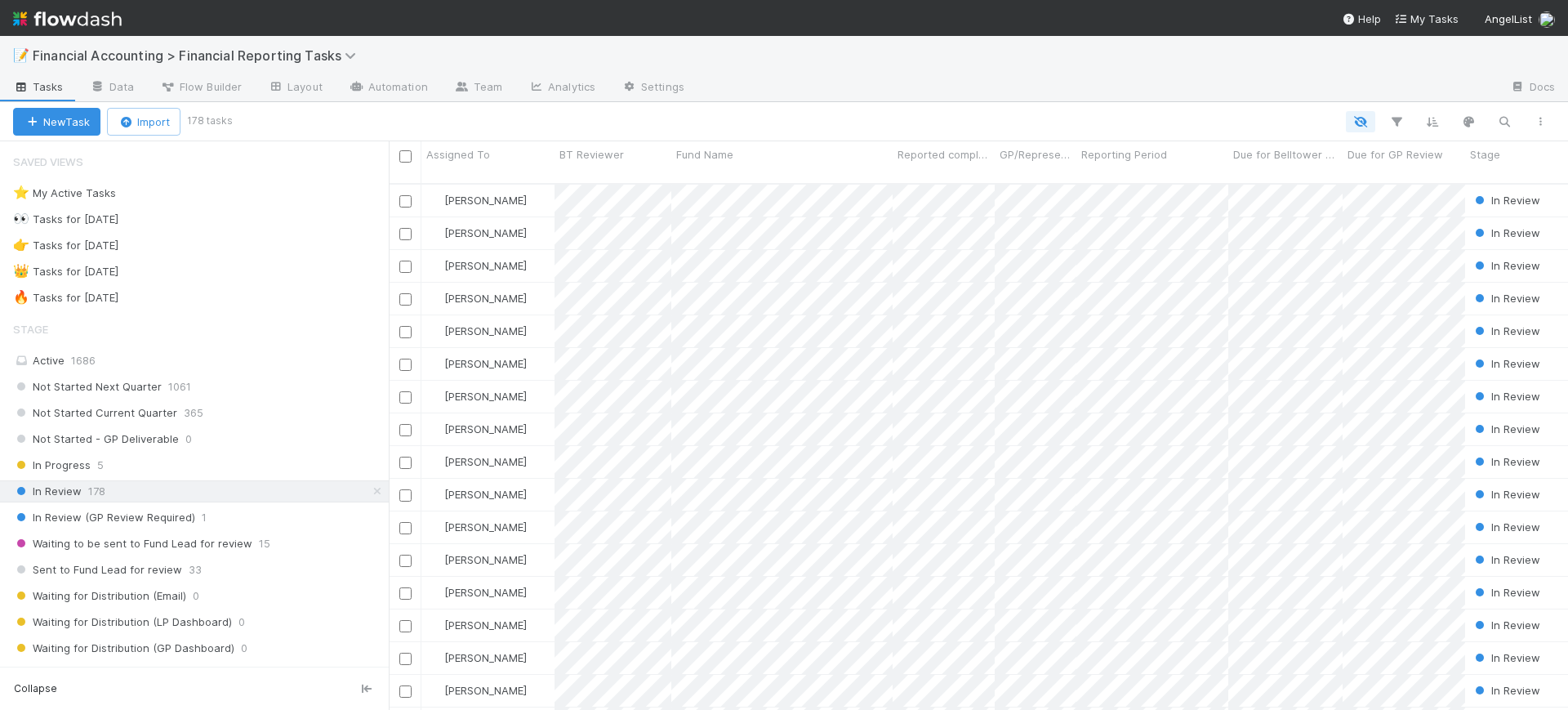
scroll to position [525, 1164]
click at [1398, 125] on icon "button" at bounding box center [1397, 121] width 17 height 15
click at [1274, 162] on button "Add Filter" at bounding box center [1146, 170] width 490 height 24
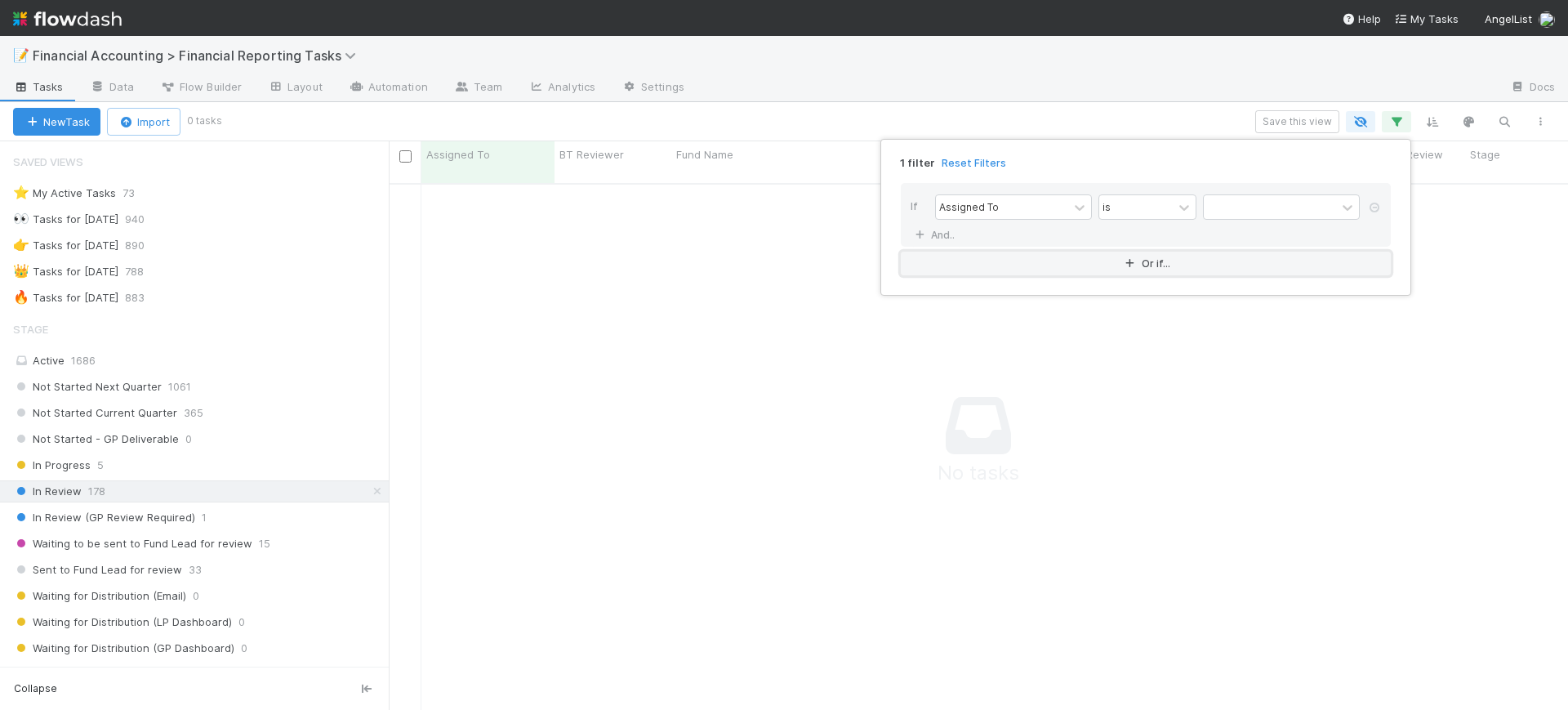
scroll to position [509, 1148]
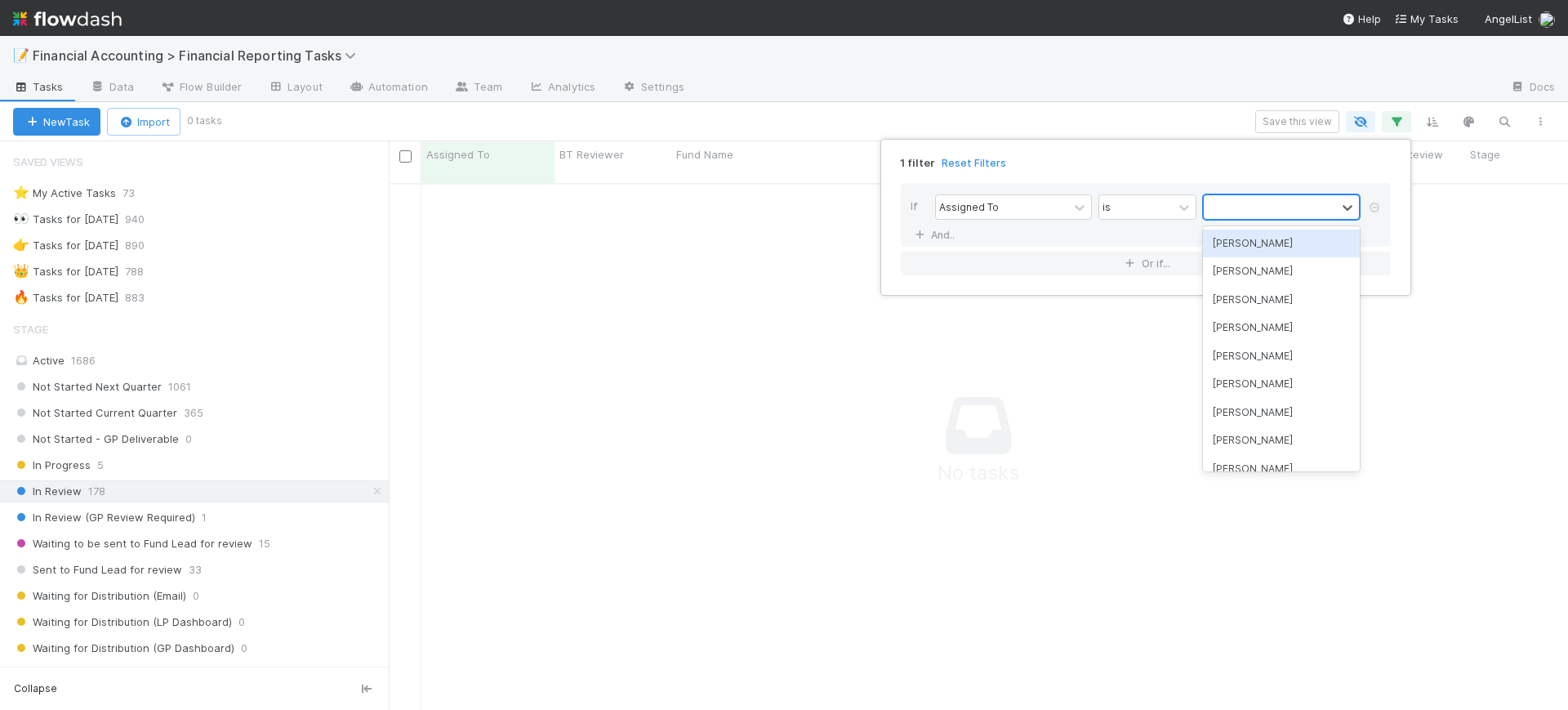
click at [1246, 207] on div at bounding box center [1270, 206] width 133 height 24
click at [1254, 241] on div "[PERSON_NAME]" at bounding box center [1282, 243] width 157 height 28
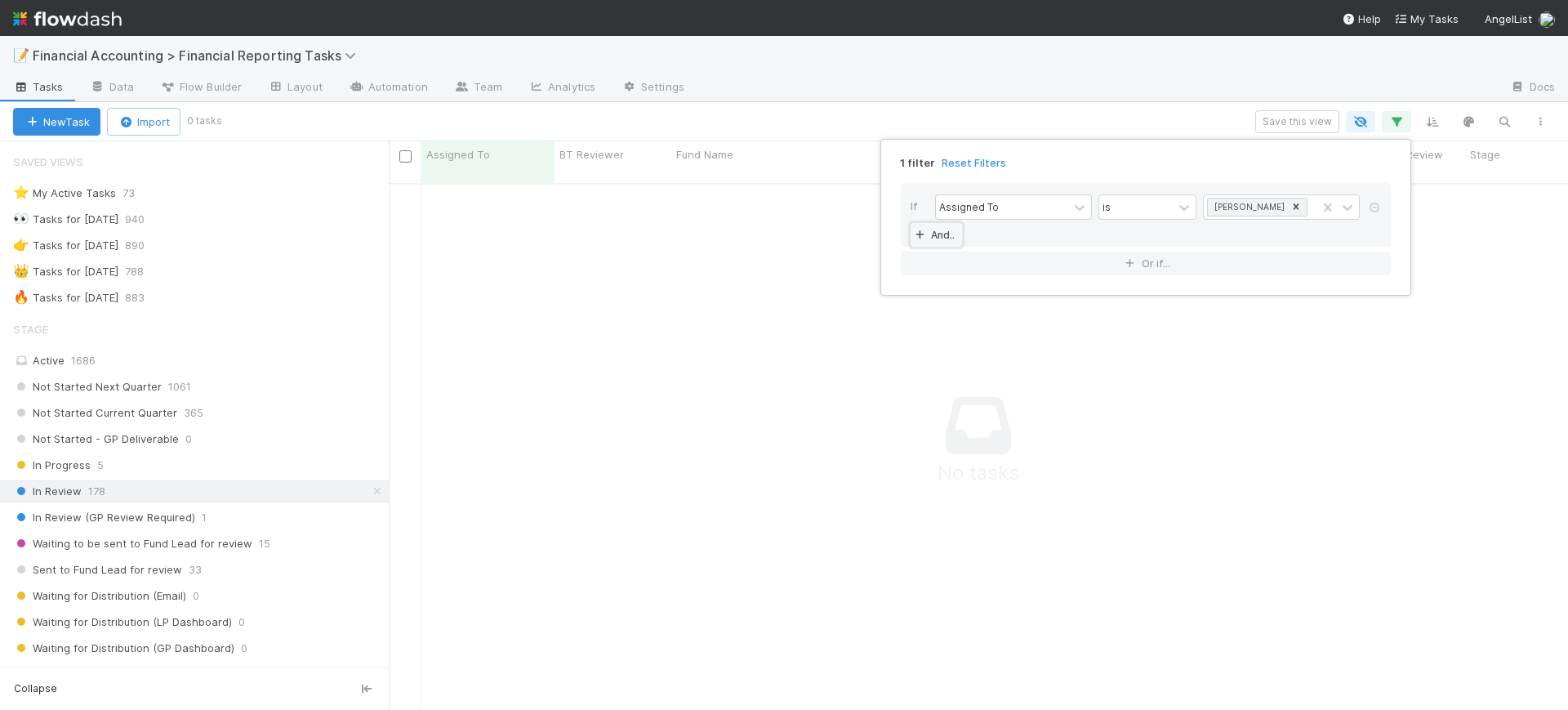
click at [940, 234] on link "And.." at bounding box center [936, 235] width 52 height 24
click at [1081, 239] on icon at bounding box center [1080, 235] width 17 height 17
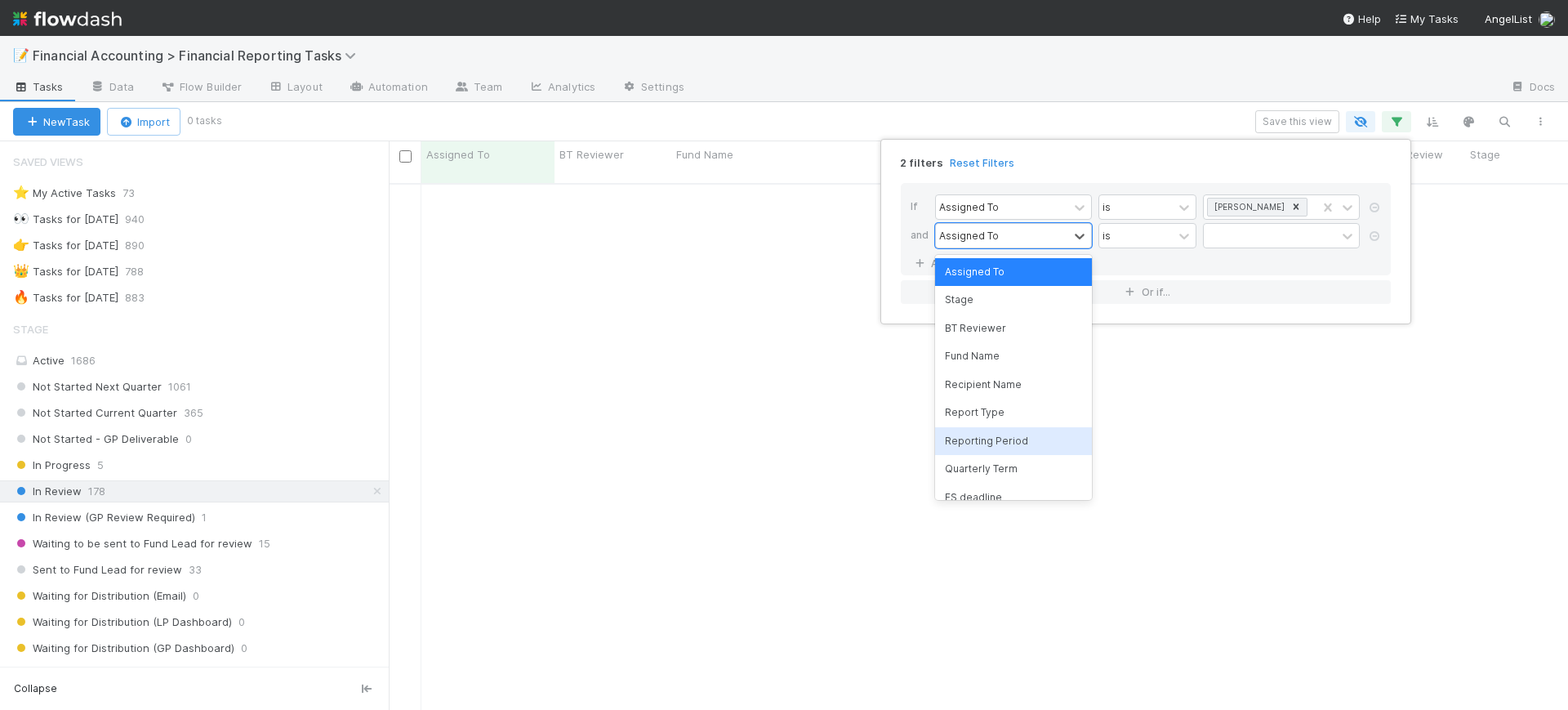
click at [1031, 437] on div "Reporting Period" at bounding box center [1014, 441] width 157 height 28
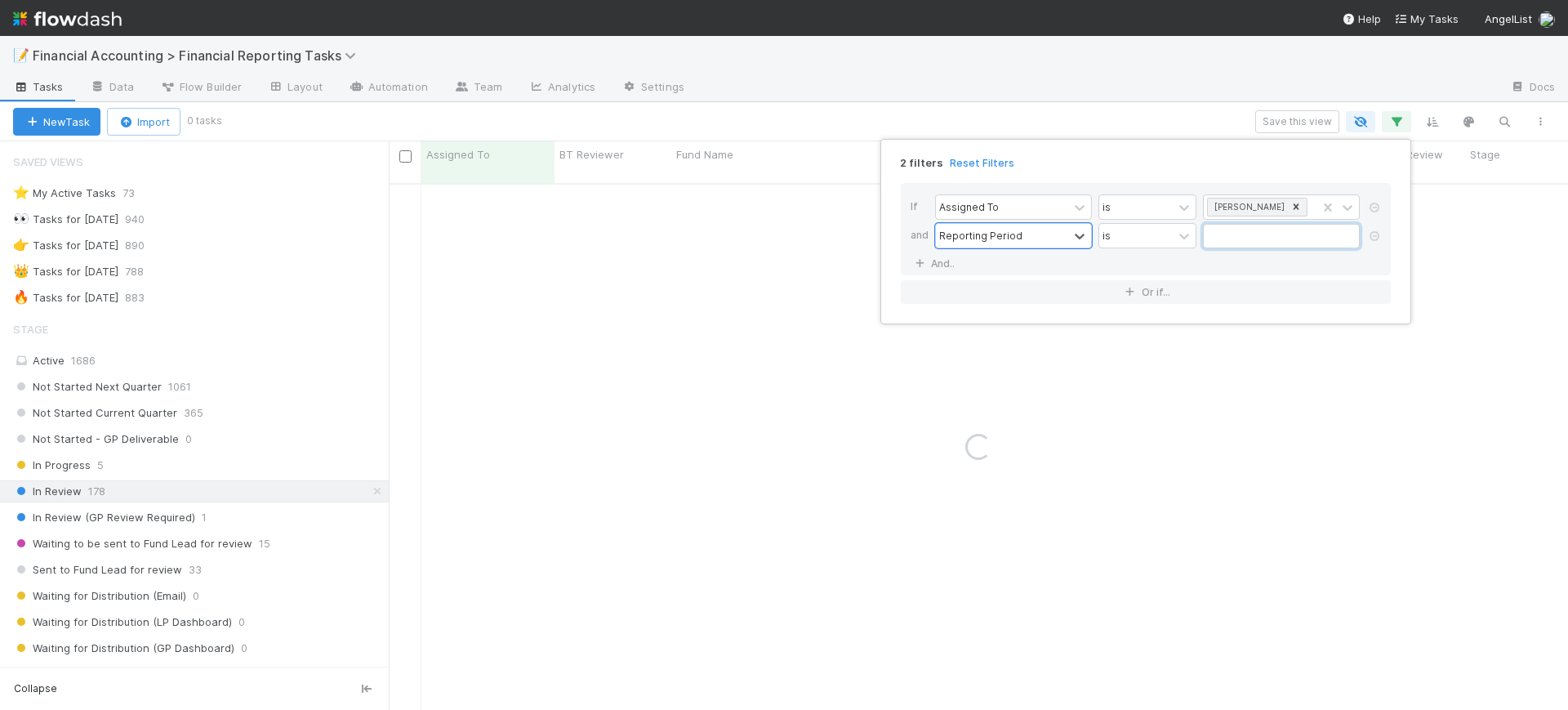
click at [1235, 239] on input "text" at bounding box center [1282, 236] width 157 height 25
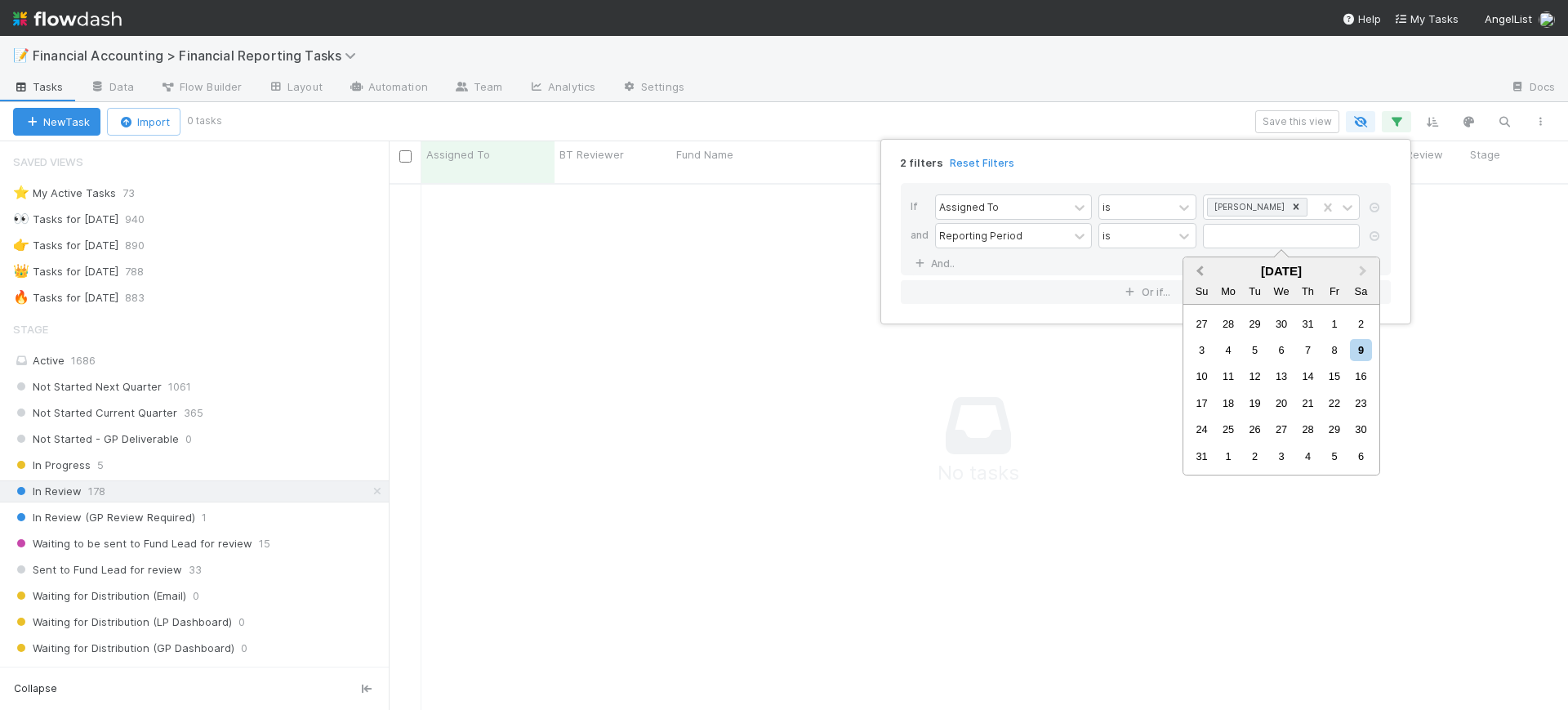
click at [1200, 271] on span "Previous Month" at bounding box center [1200, 271] width 0 height 18
click at [1223, 424] on div "30" at bounding box center [1228, 429] width 22 height 22
type input "[DATE]"
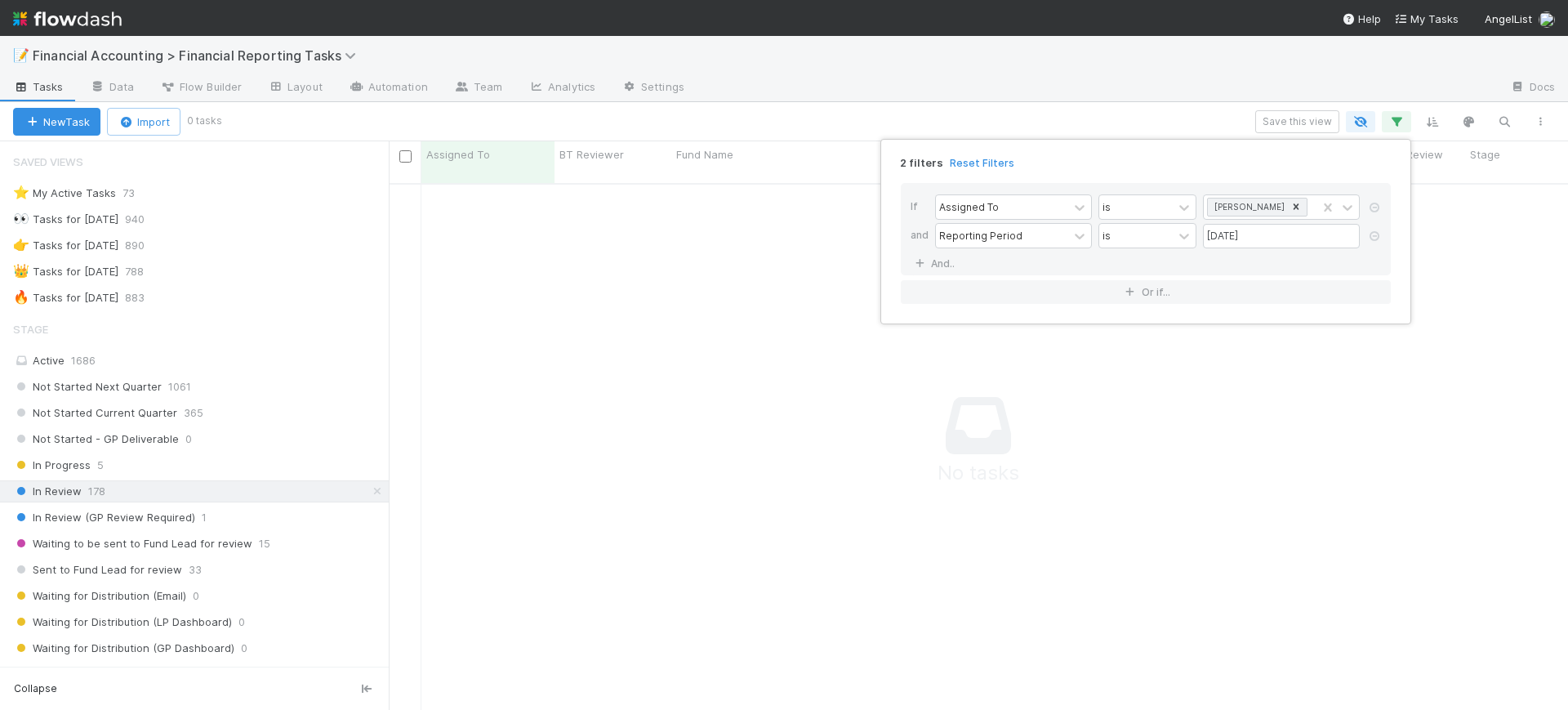
click at [759, 293] on div "2 filters Reset Filters If Assigned To is [PERSON_NAME] and Reporting Period is…" at bounding box center [784, 355] width 1568 height 710
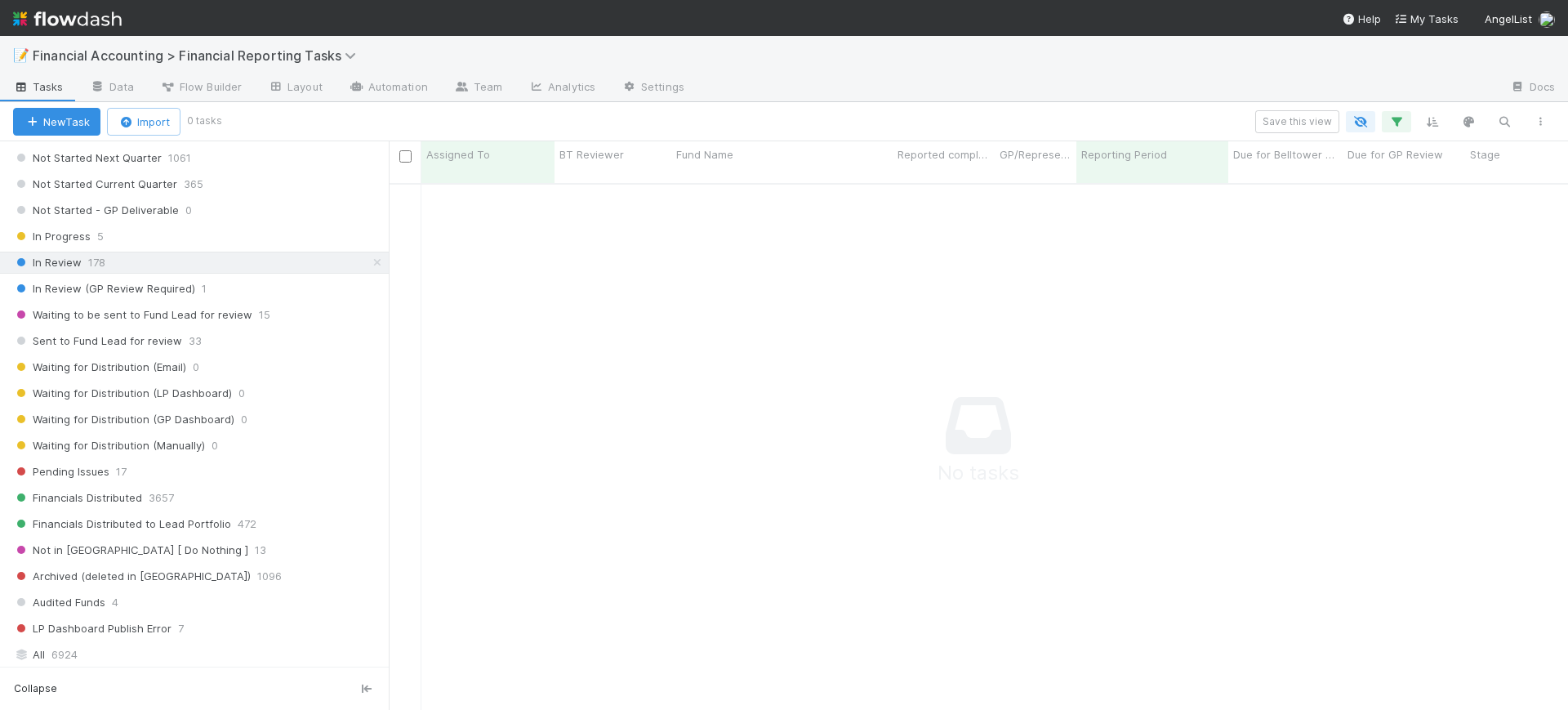
scroll to position [344, 0]
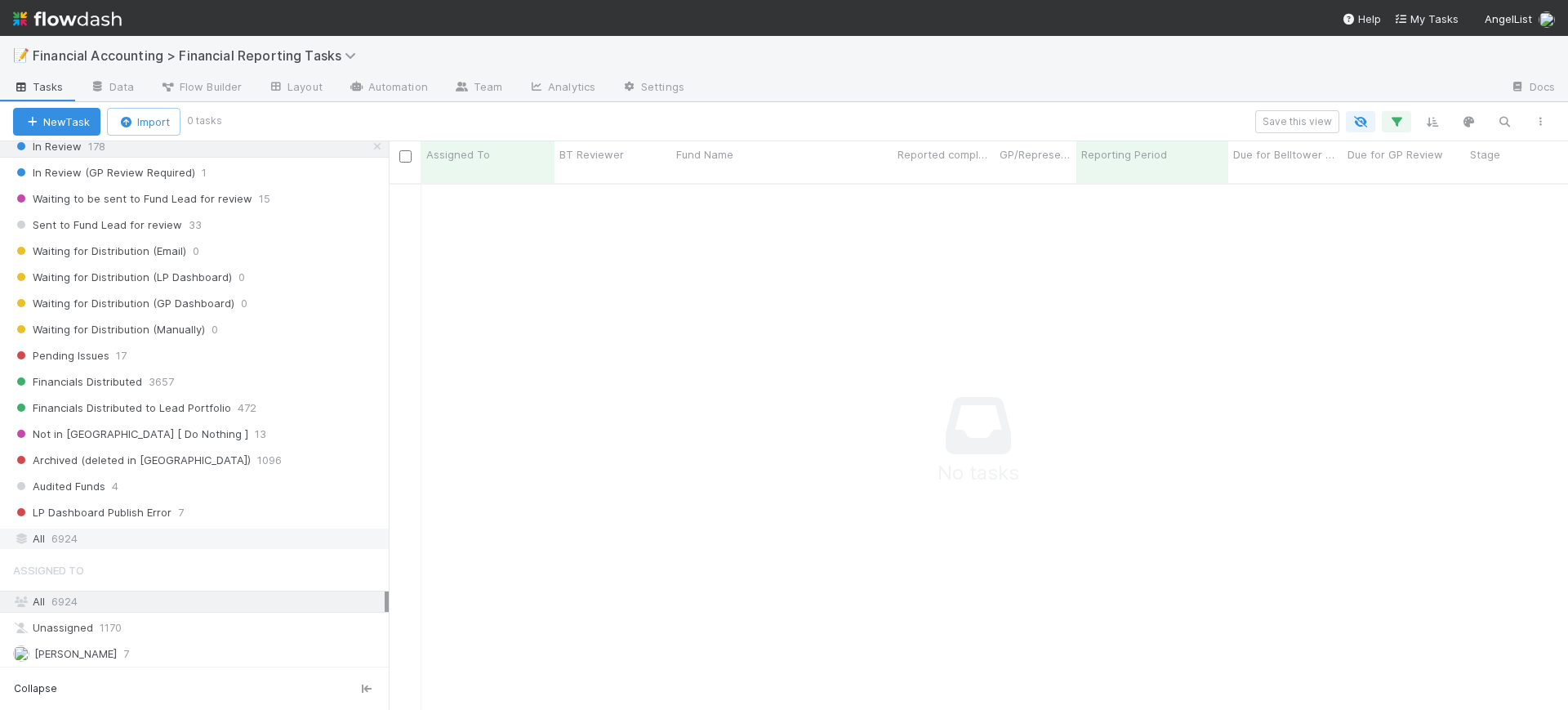
click at [120, 531] on div "All 6924" at bounding box center [199, 539] width 372 height 20
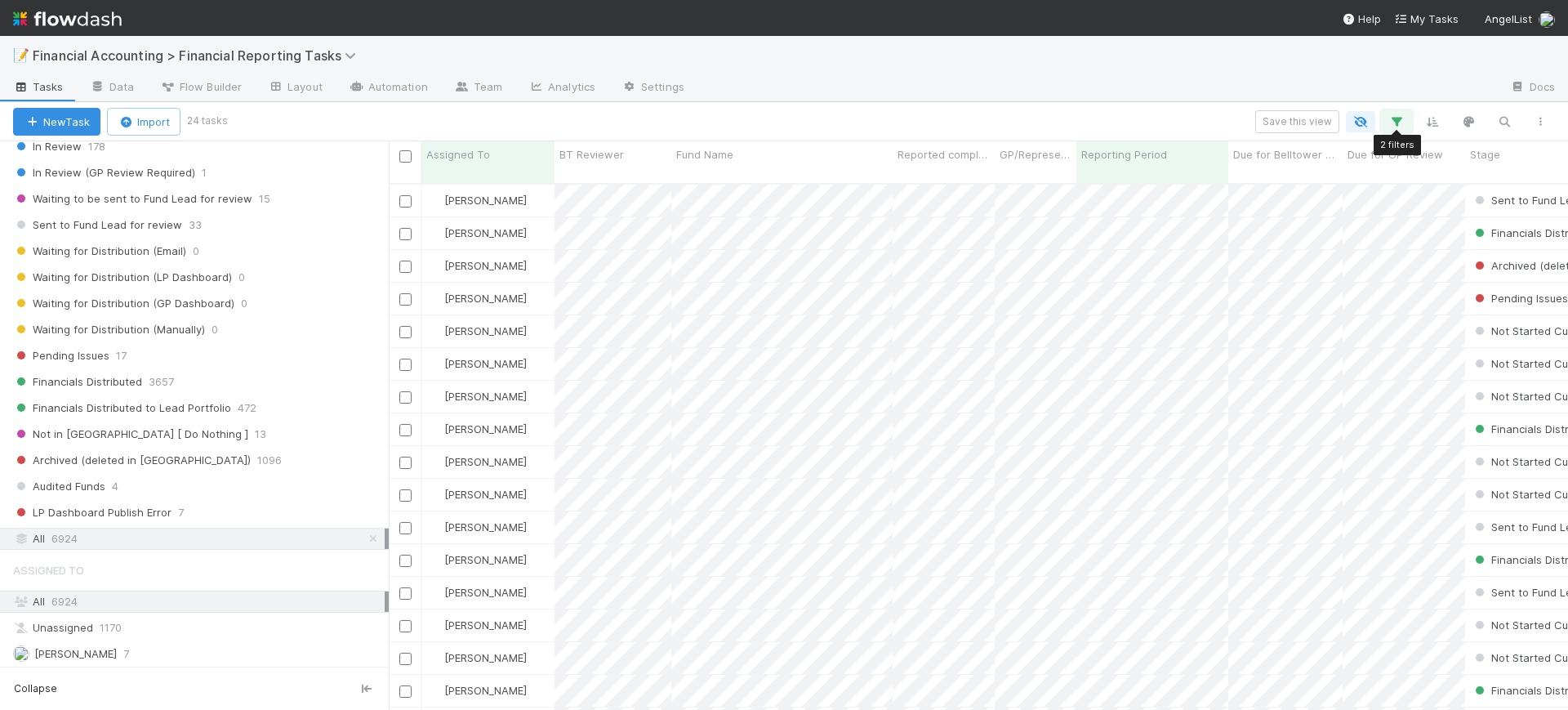
click at [1403, 116] on icon "button" at bounding box center [1397, 121] width 17 height 15
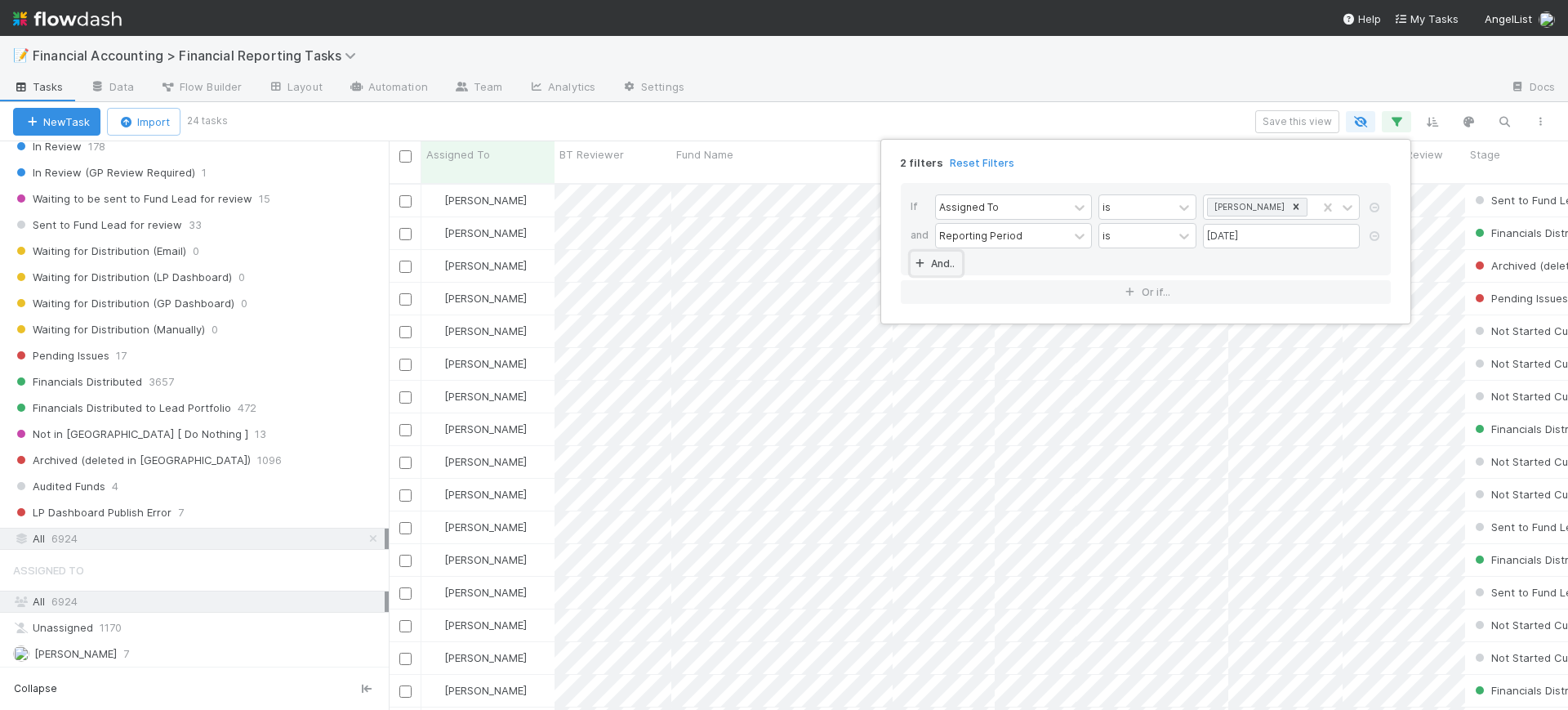
click at [938, 264] on link "And.." at bounding box center [936, 263] width 52 height 24
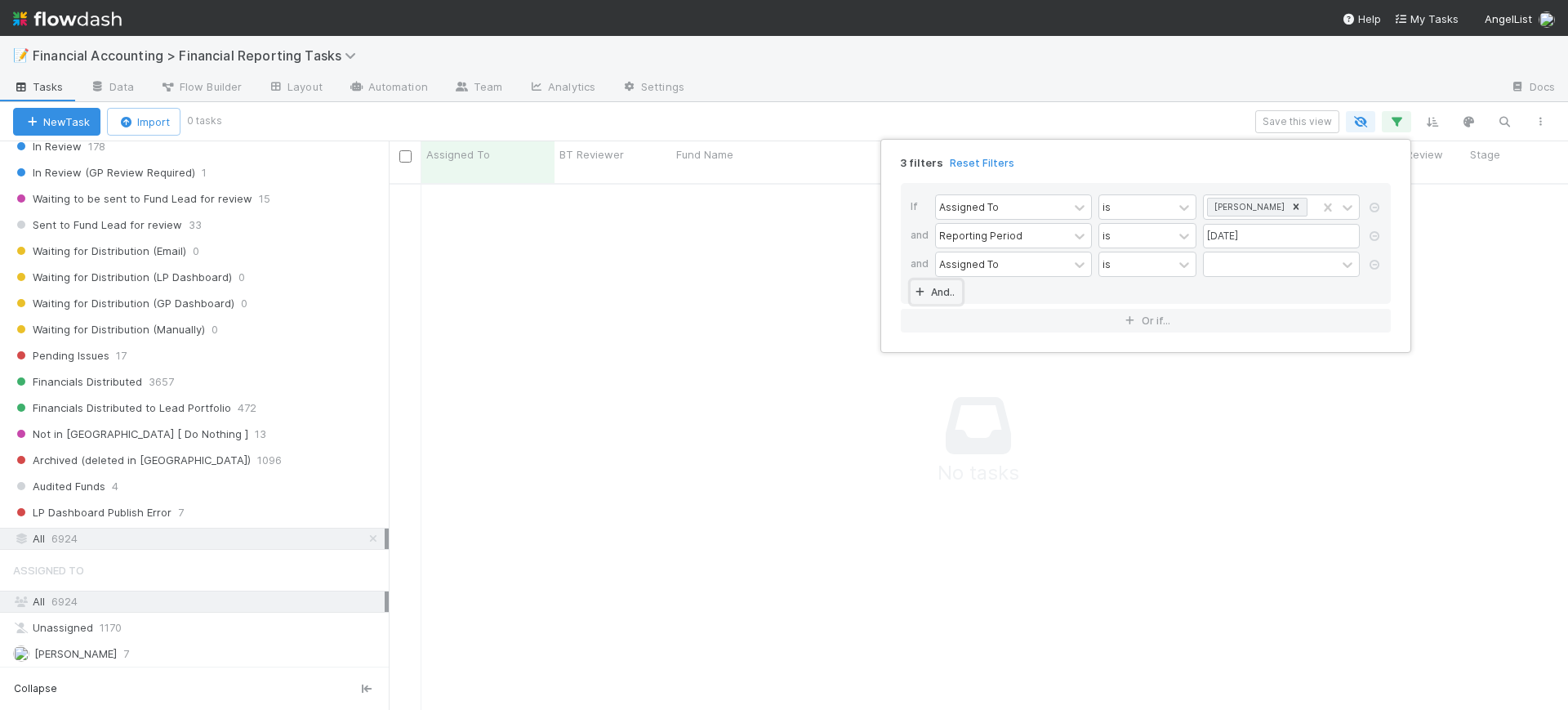
scroll to position [509, 1148]
click at [1030, 267] on div "Assigned To" at bounding box center [1002, 264] width 133 height 24
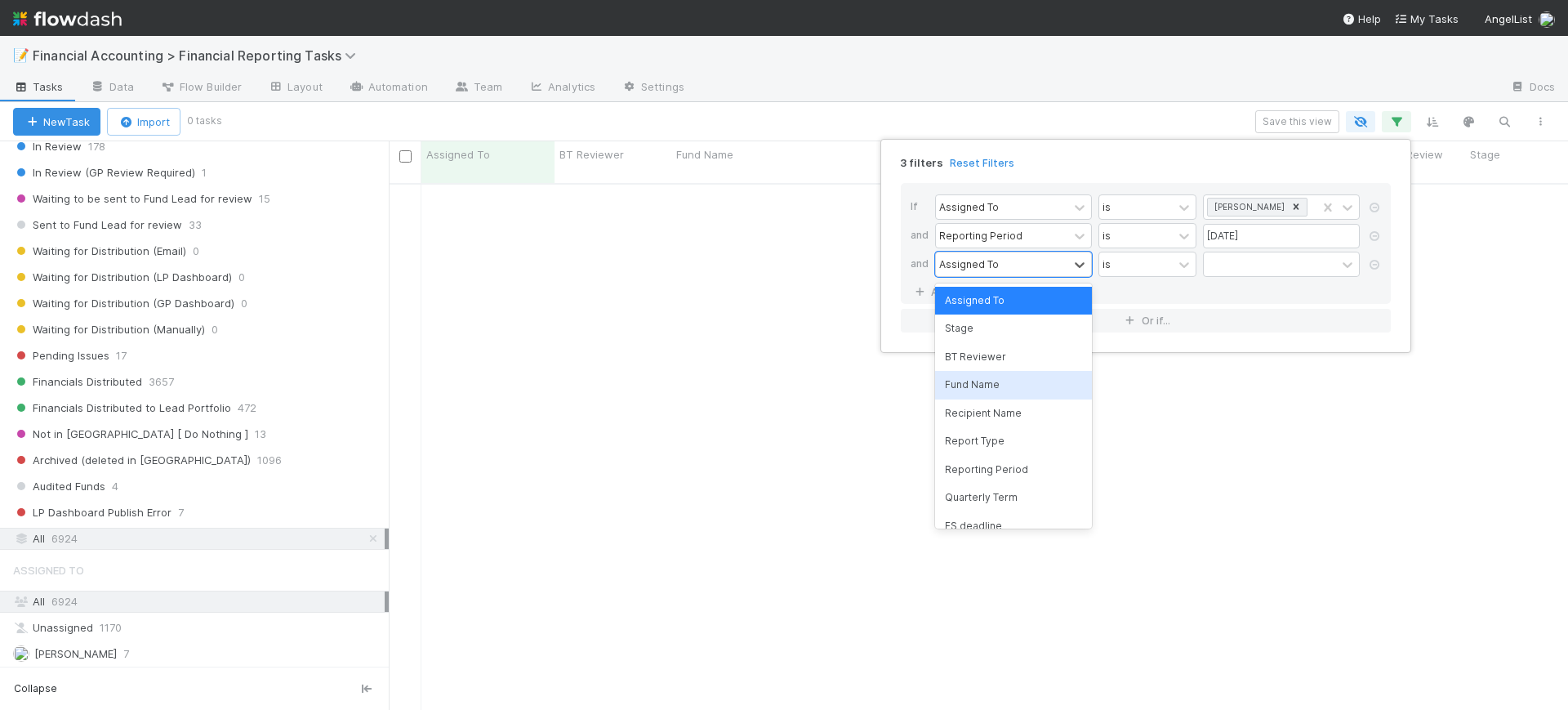
click at [1014, 379] on div "Fund Name" at bounding box center [1014, 385] width 157 height 28
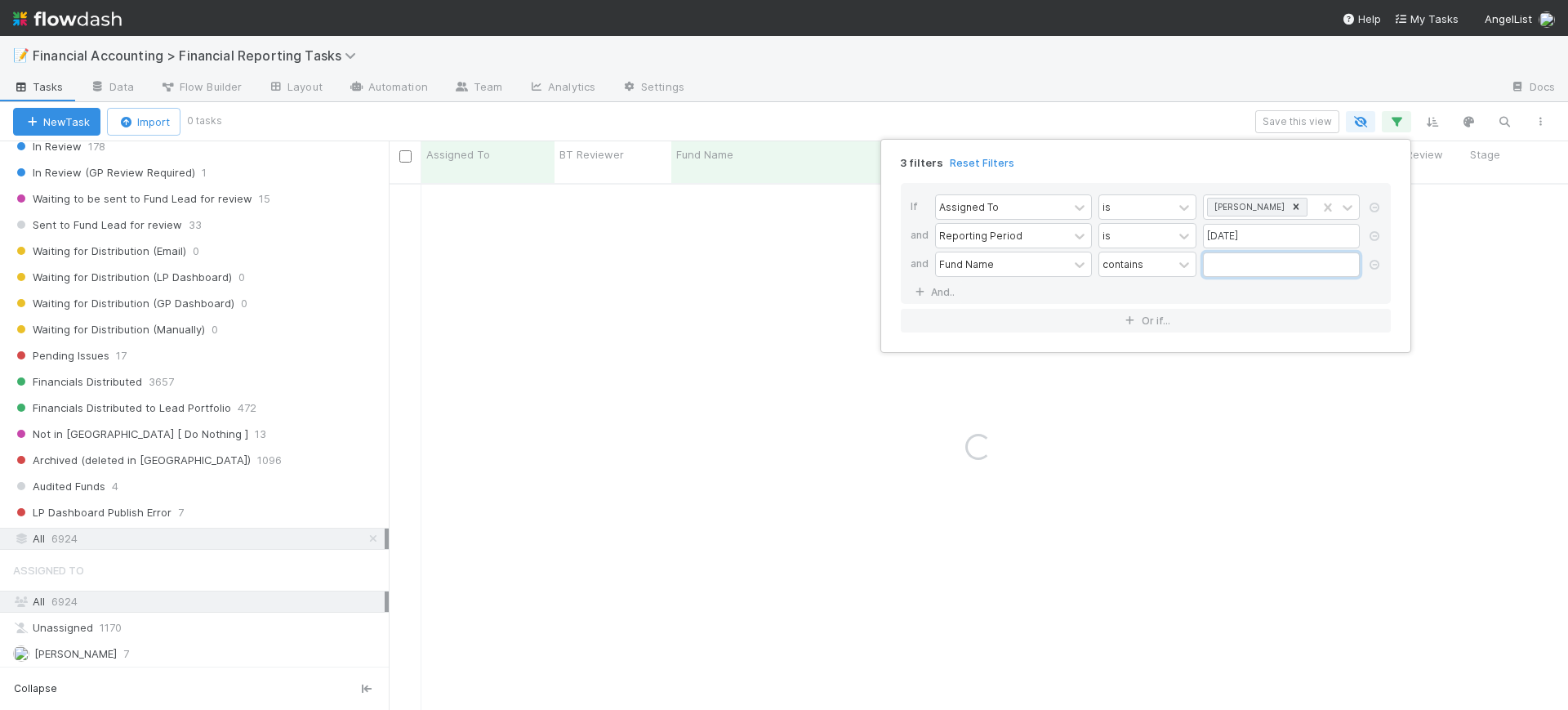
click at [1255, 258] on input "text" at bounding box center [1282, 264] width 157 height 25
type input "car"
click at [727, 370] on div "3 filters Reset Filters If Assigned To is [PERSON_NAME] and Reporting Period is…" at bounding box center [784, 355] width 1568 height 710
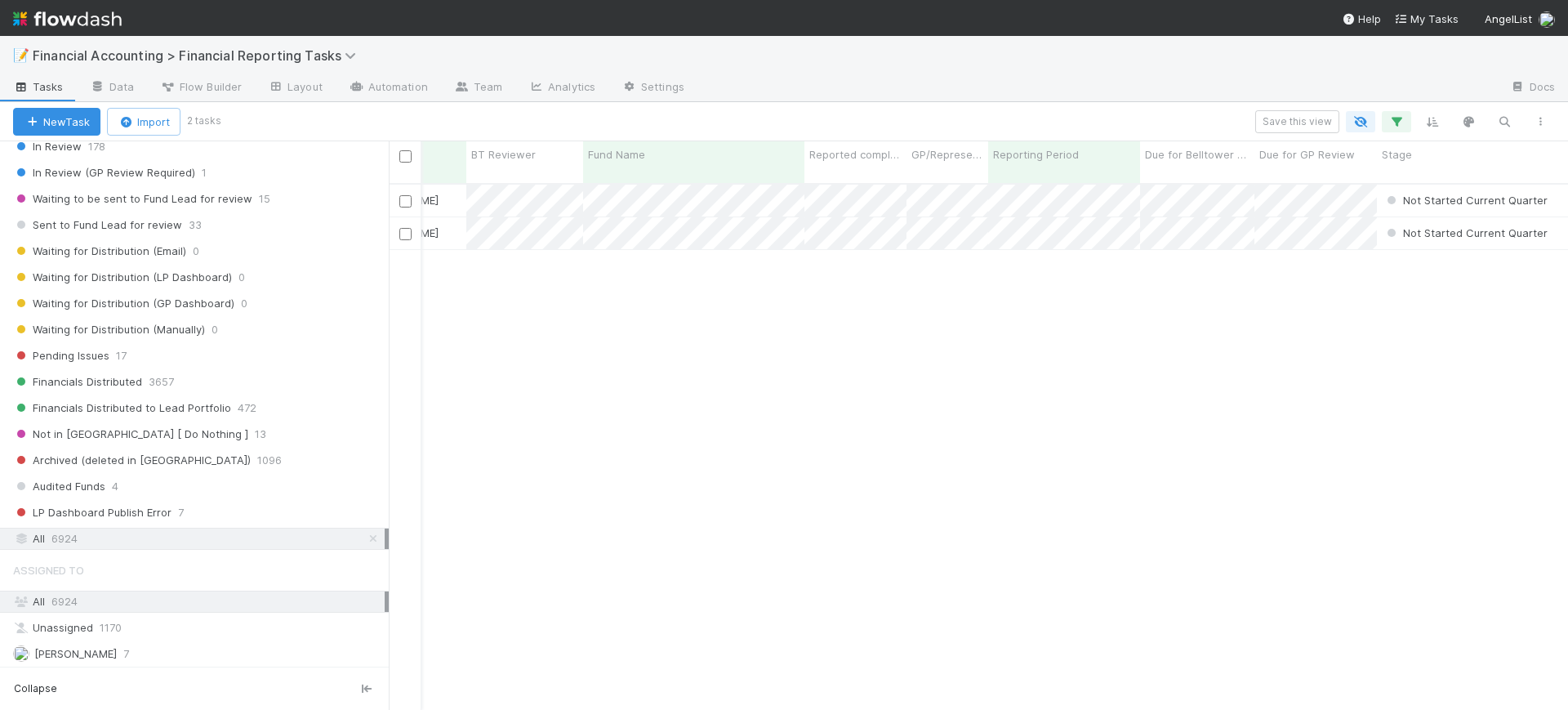
scroll to position [0, 0]
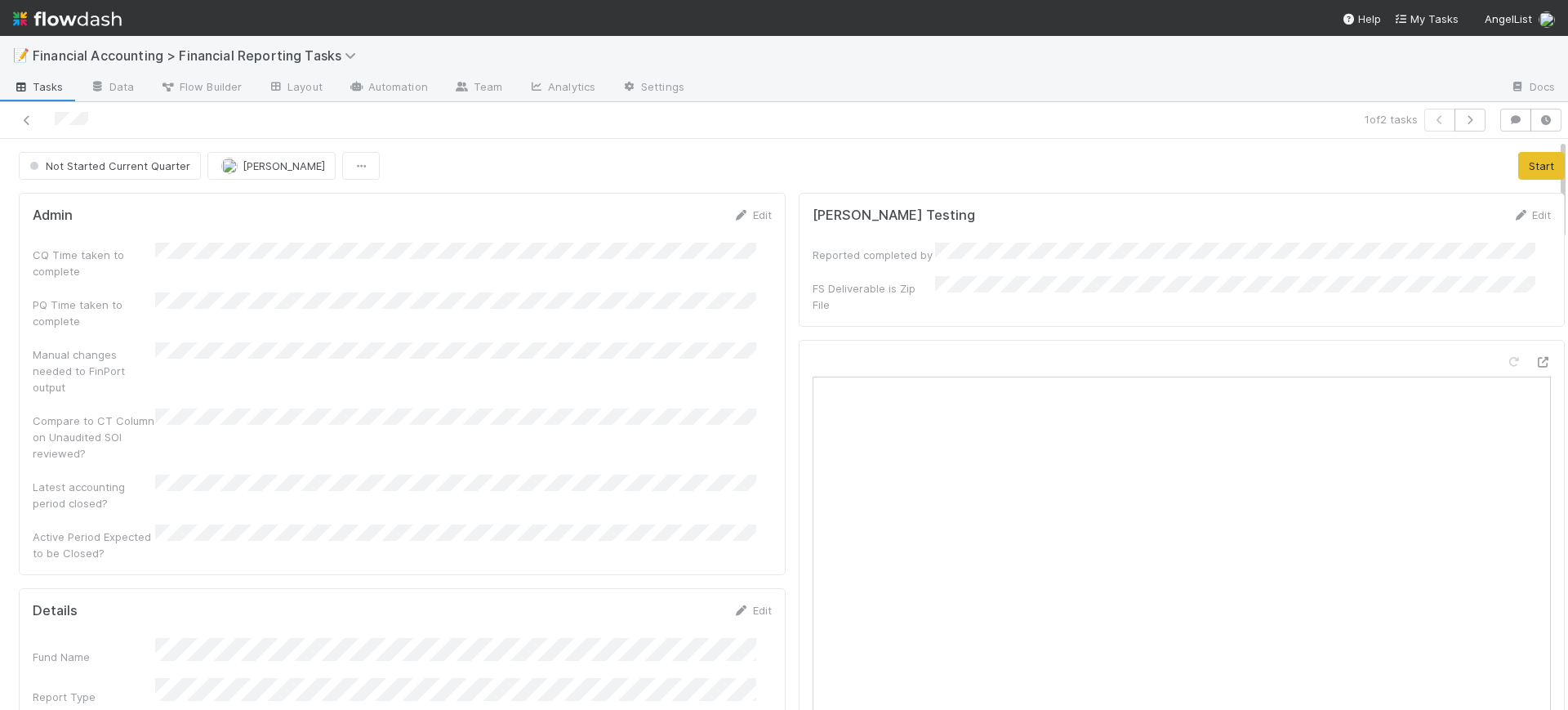
click at [768, 470] on div "Admin Edit CQ Time taken to complete PQ Time taken to complete Manual changes n…" at bounding box center [401, 383] width 767 height 382
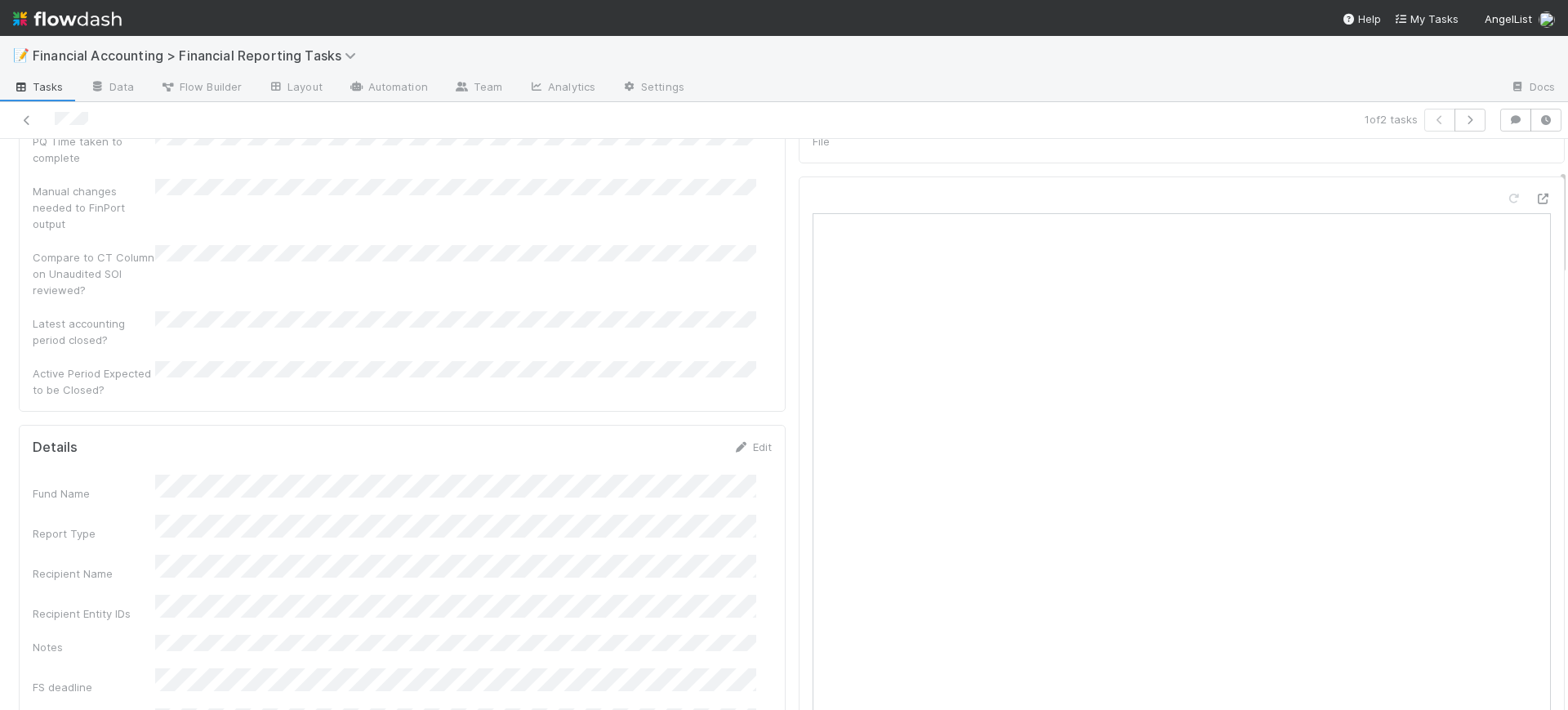
click at [734, 438] on div "Edit" at bounding box center [753, 446] width 39 height 17
click at [733, 442] on icon at bounding box center [741, 447] width 17 height 11
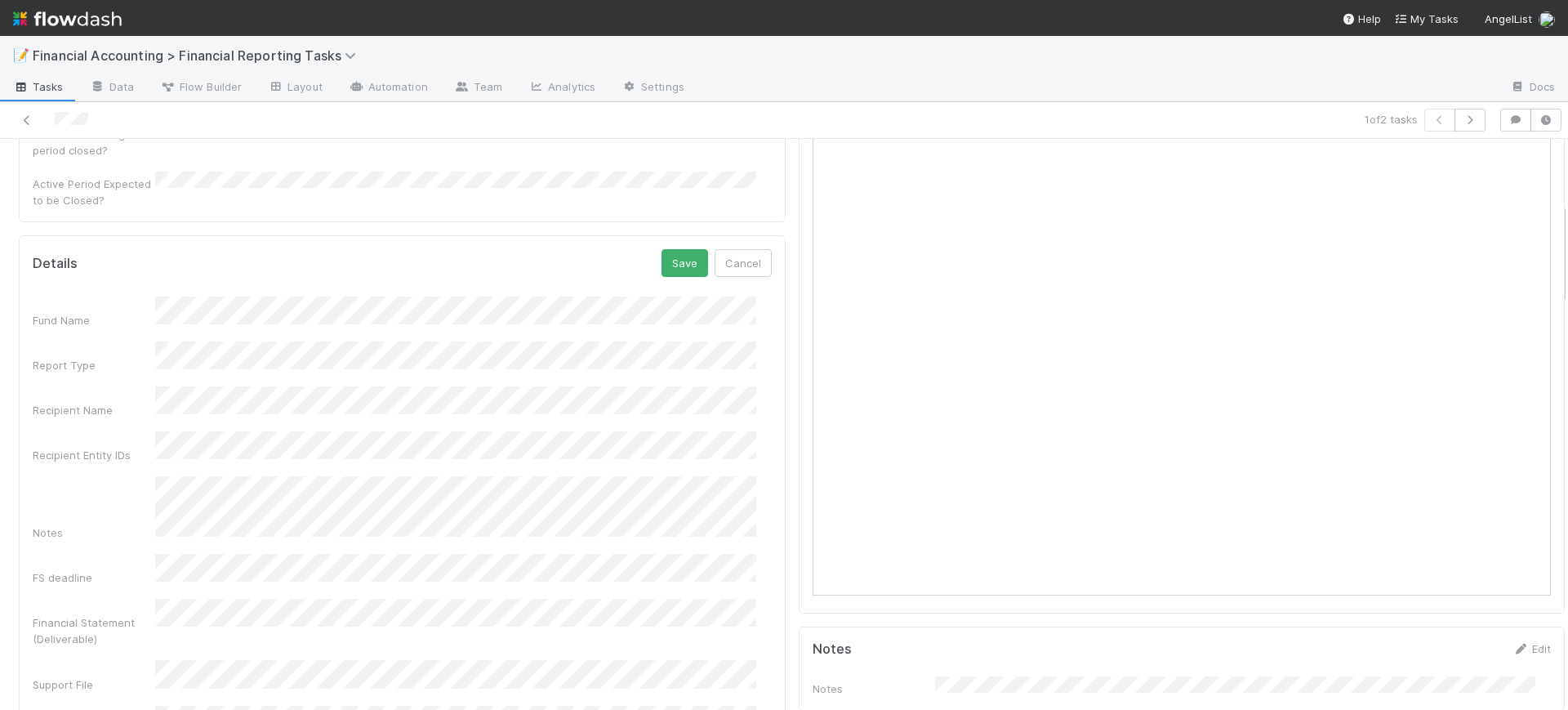
scroll to position [327, 0]
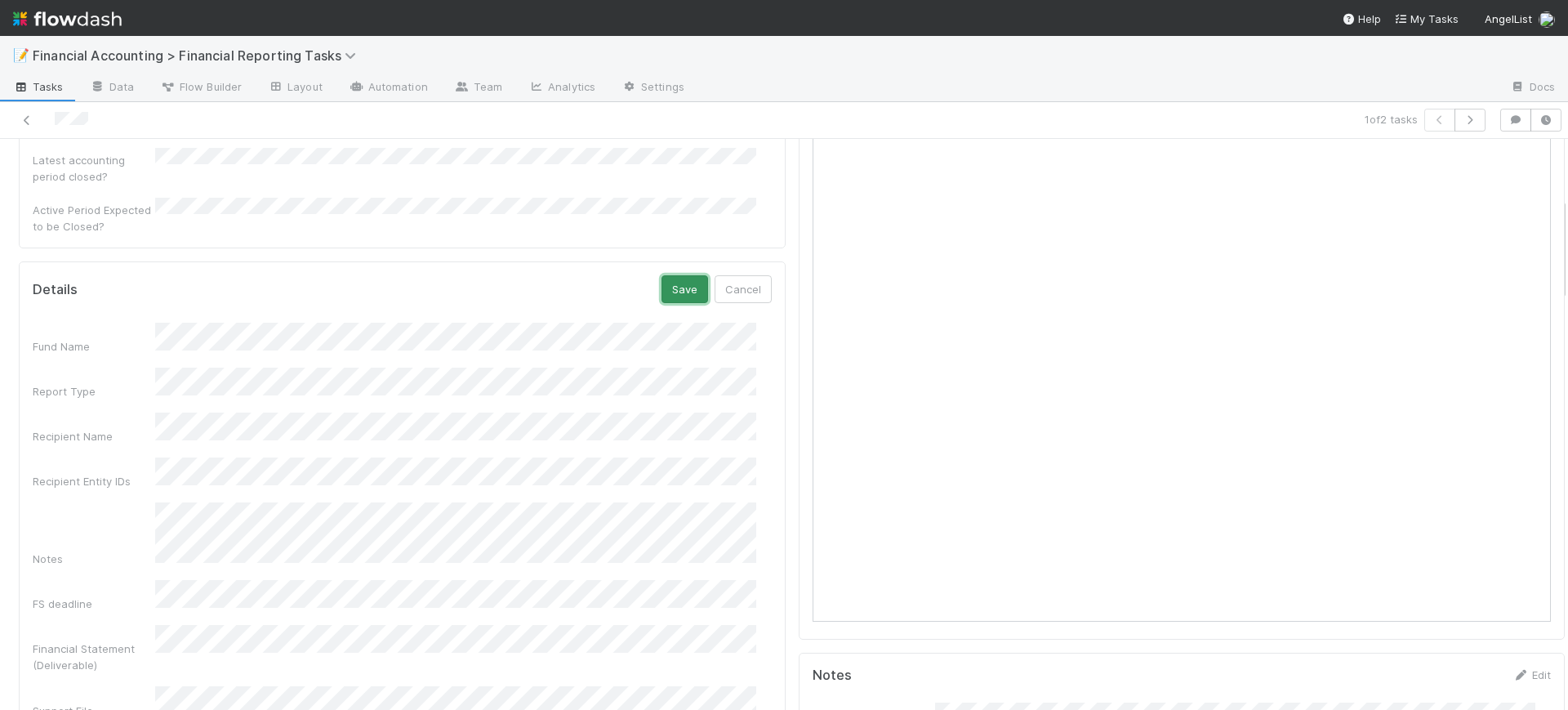
click at [681, 275] on button "Save" at bounding box center [684, 289] width 47 height 28
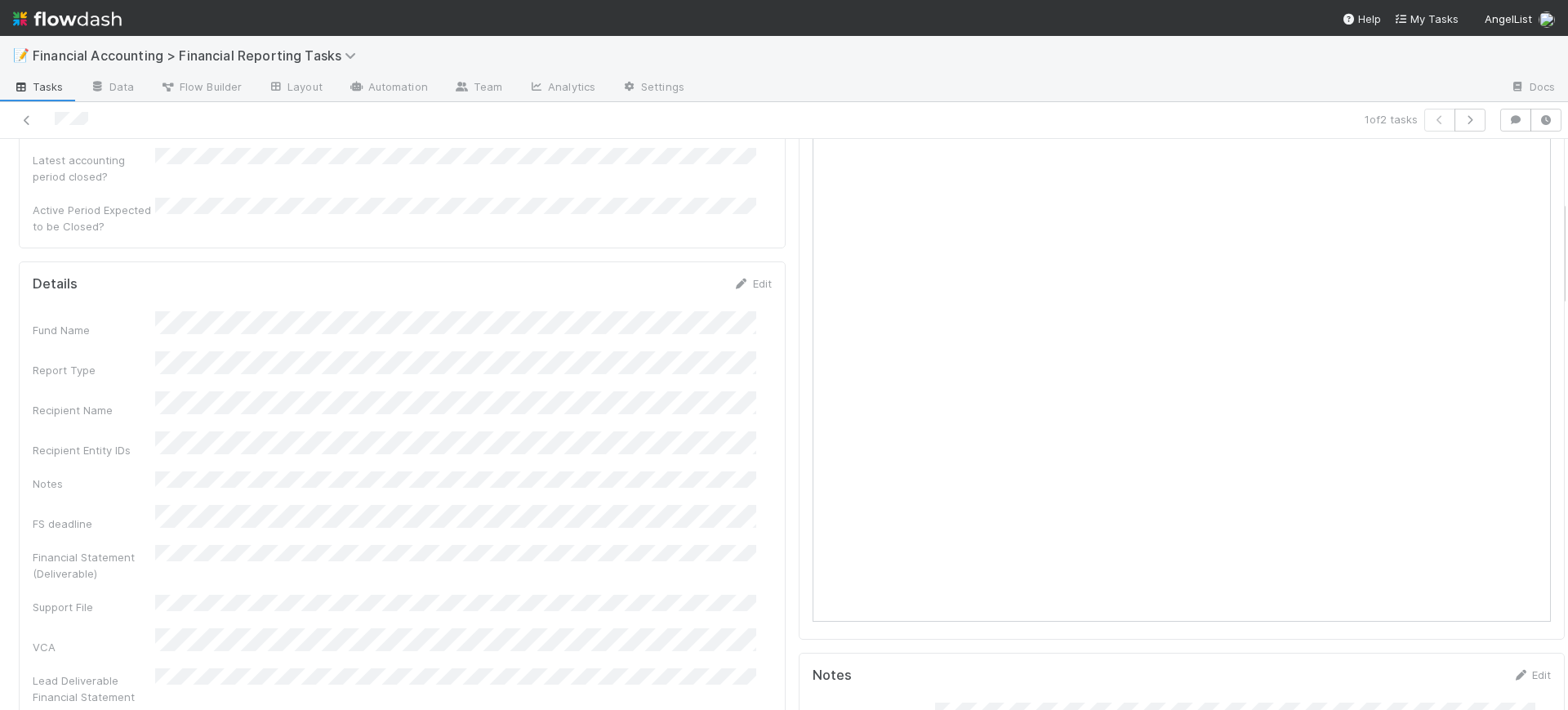
drag, startPoint x: 1545, startPoint y: 254, endPoint x: 1545, endPoint y: 220, distance: 34.0
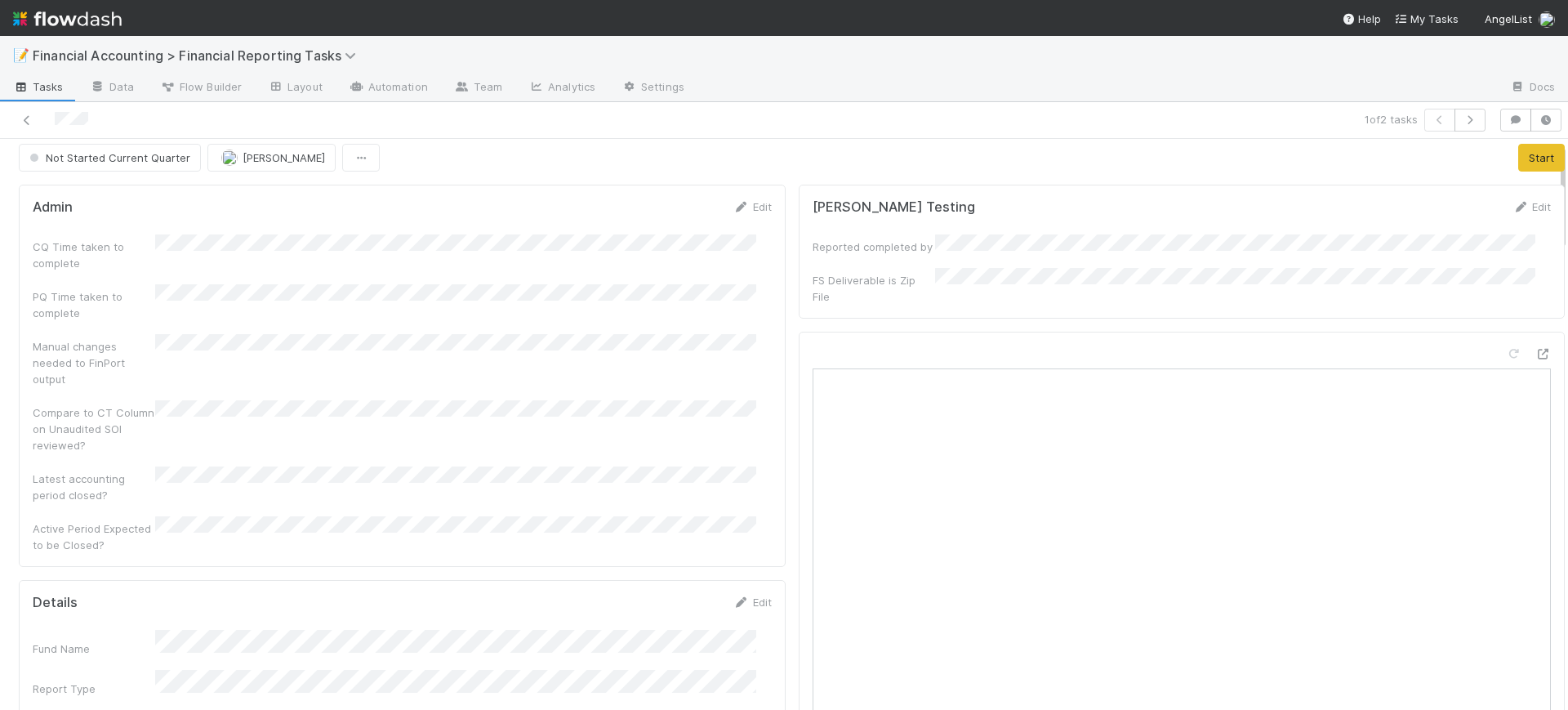
scroll to position [0, 0]
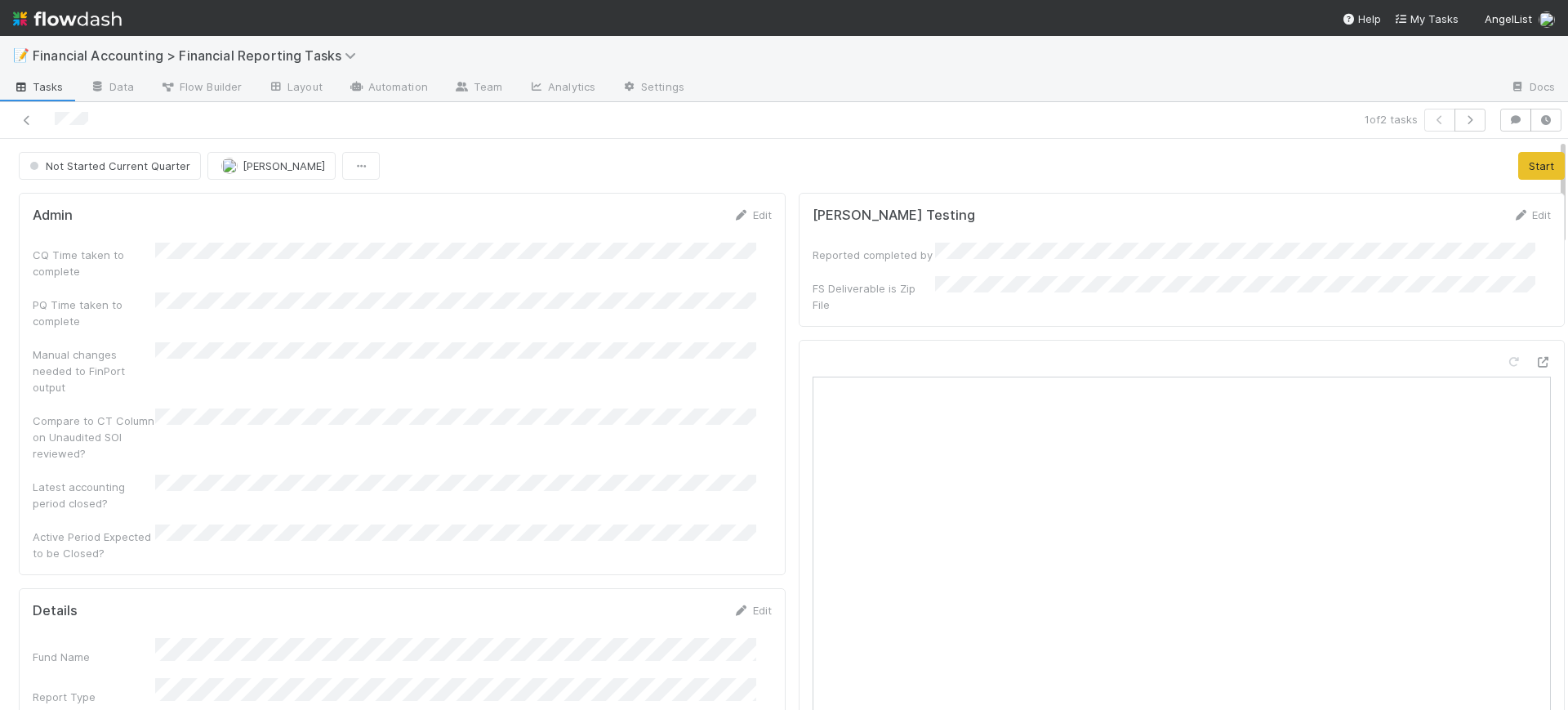
drag, startPoint x: 1548, startPoint y: 230, endPoint x: 1545, endPoint y: 149, distance: 81.1
click at [1519, 158] on button "Start" at bounding box center [1542, 166] width 47 height 28
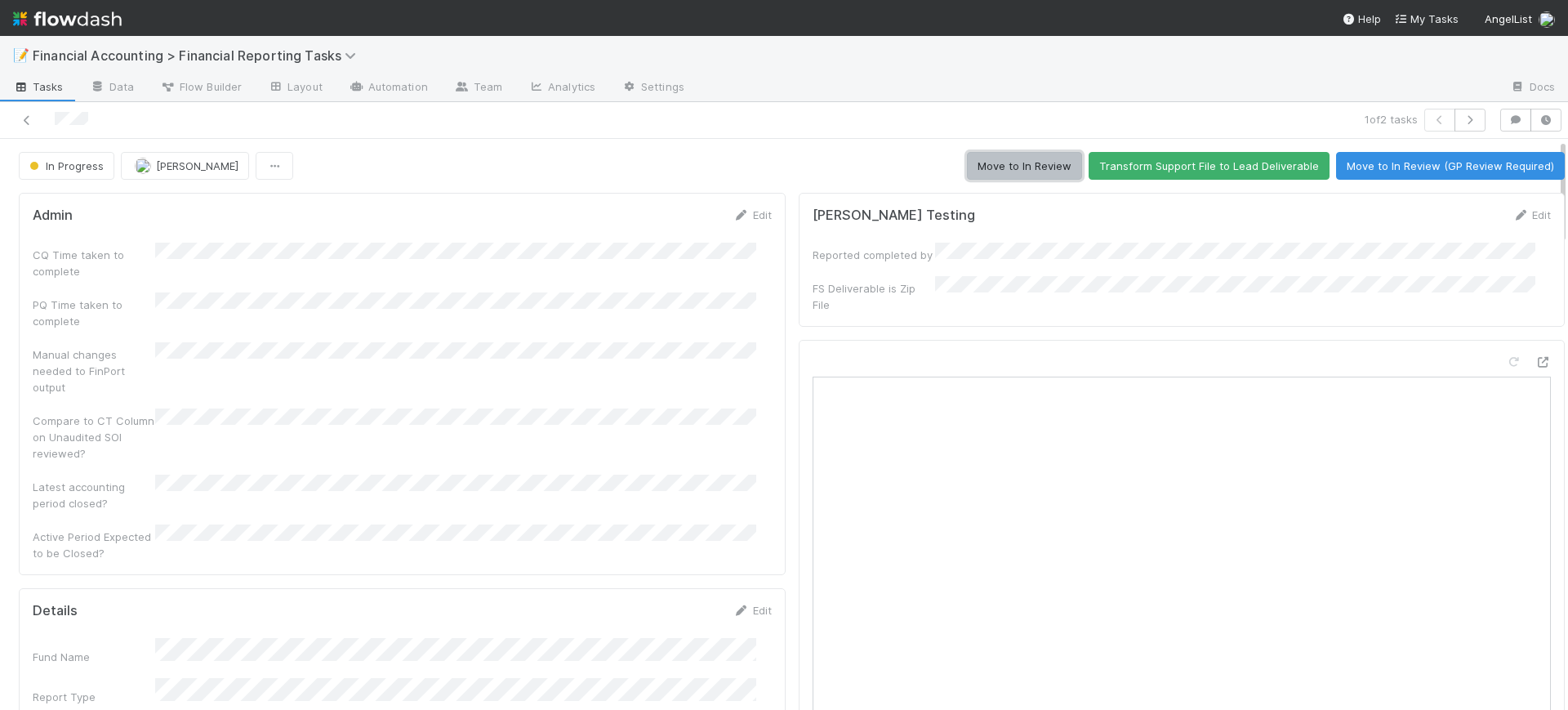
click at [1008, 169] on button "Move to In Review" at bounding box center [1024, 166] width 115 height 28
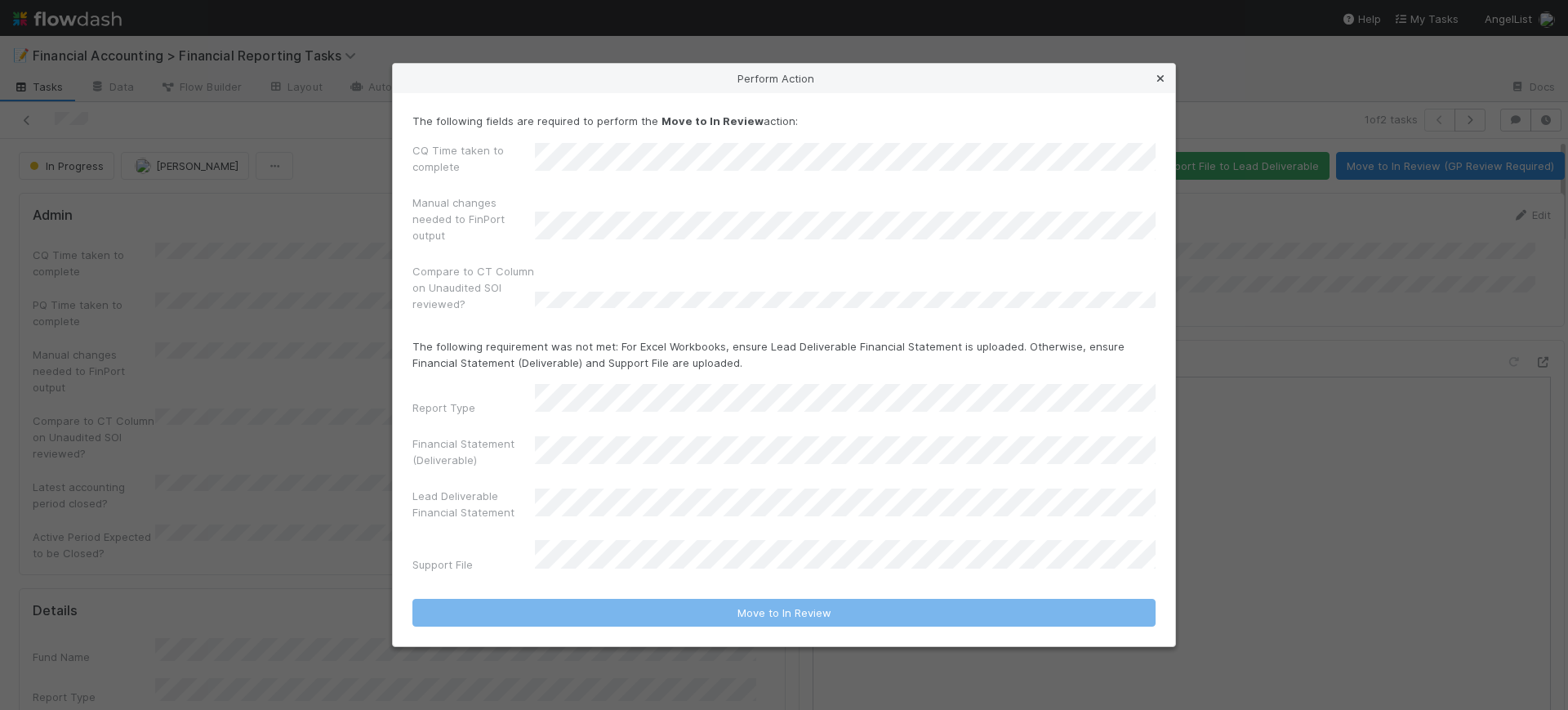
click at [1168, 83] on icon at bounding box center [1160, 79] width 17 height 11
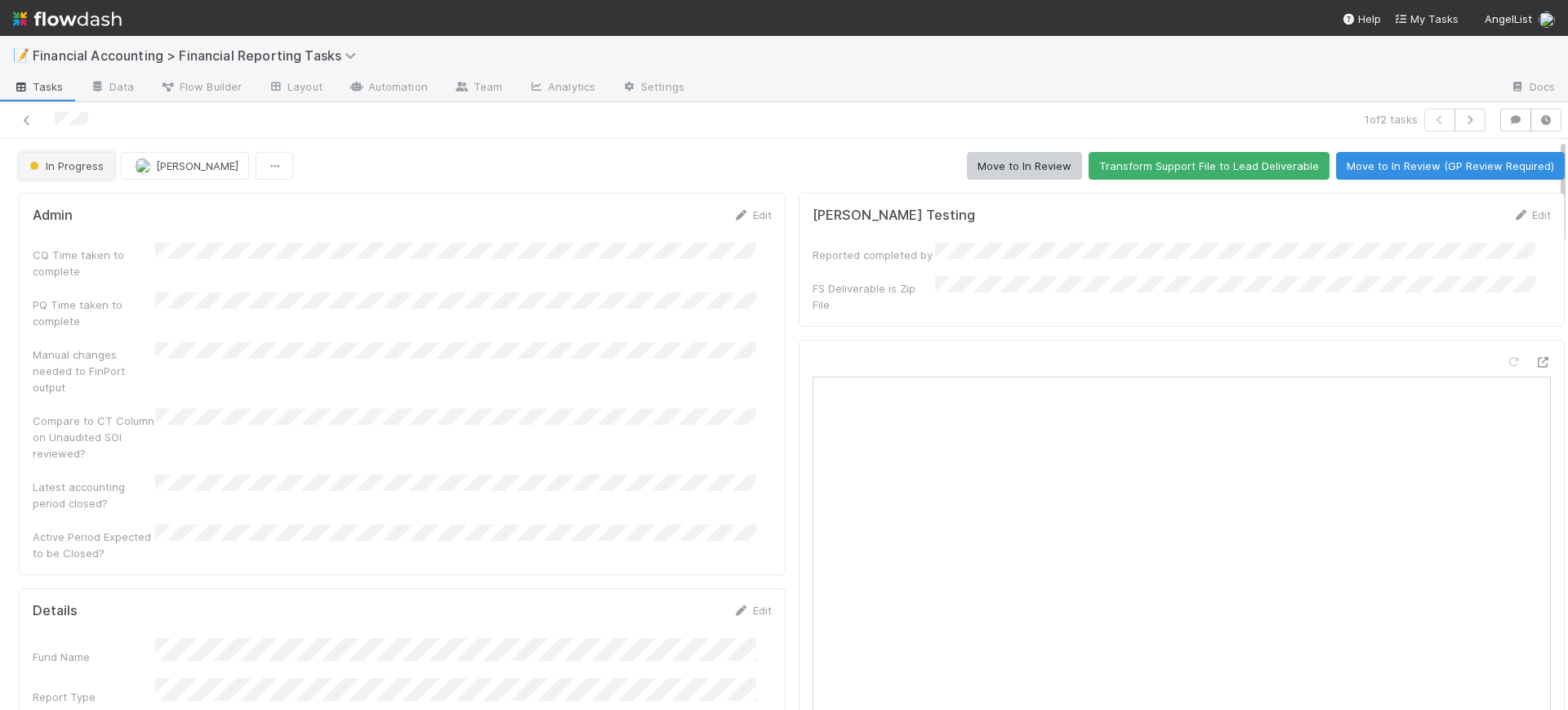
click at [71, 178] on button "In Progress" at bounding box center [66, 166] width 96 height 28
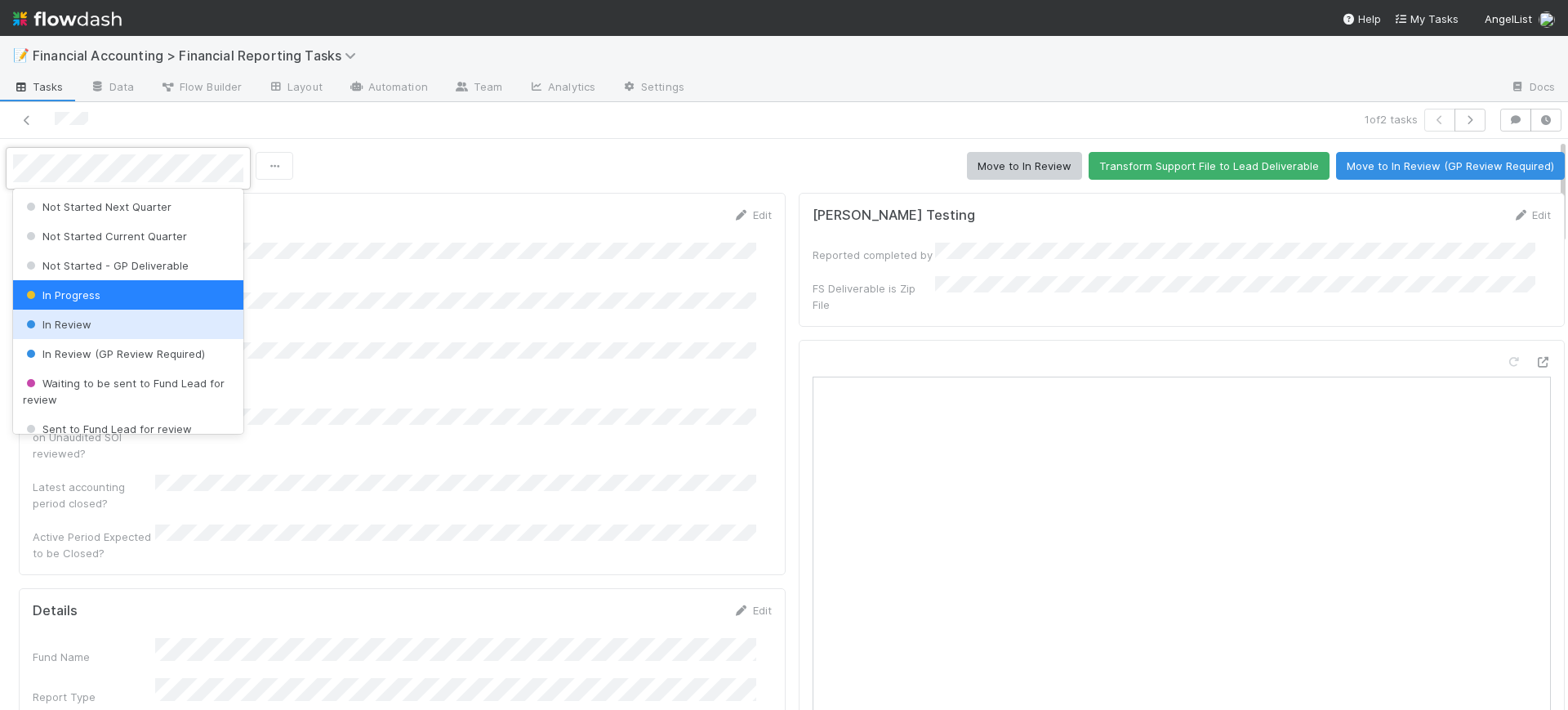
click at [99, 322] on div "In Review" at bounding box center [128, 323] width 230 height 29
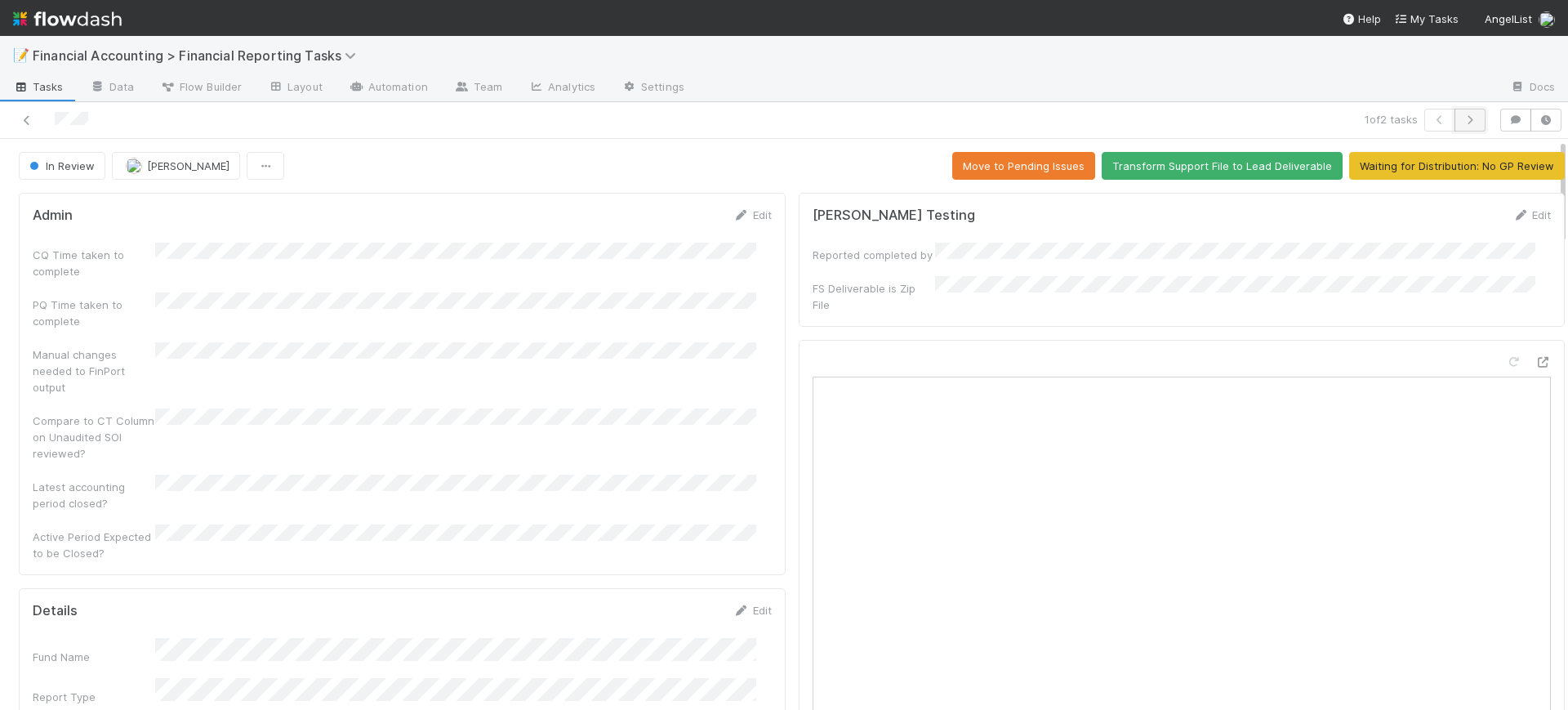
click at [1463, 116] on icon "button" at bounding box center [1470, 120] width 17 height 10
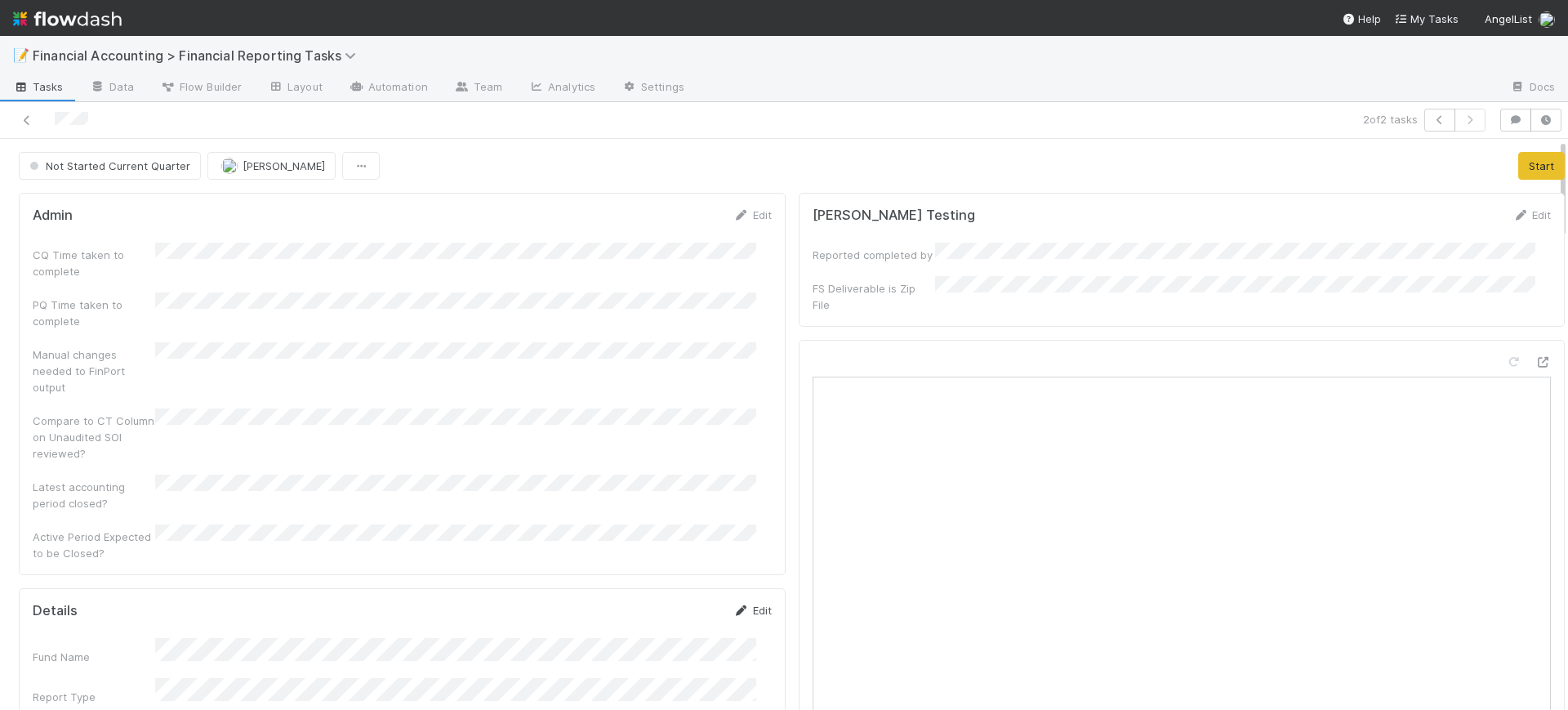
click at [740, 604] on link "Edit" at bounding box center [753, 610] width 39 height 13
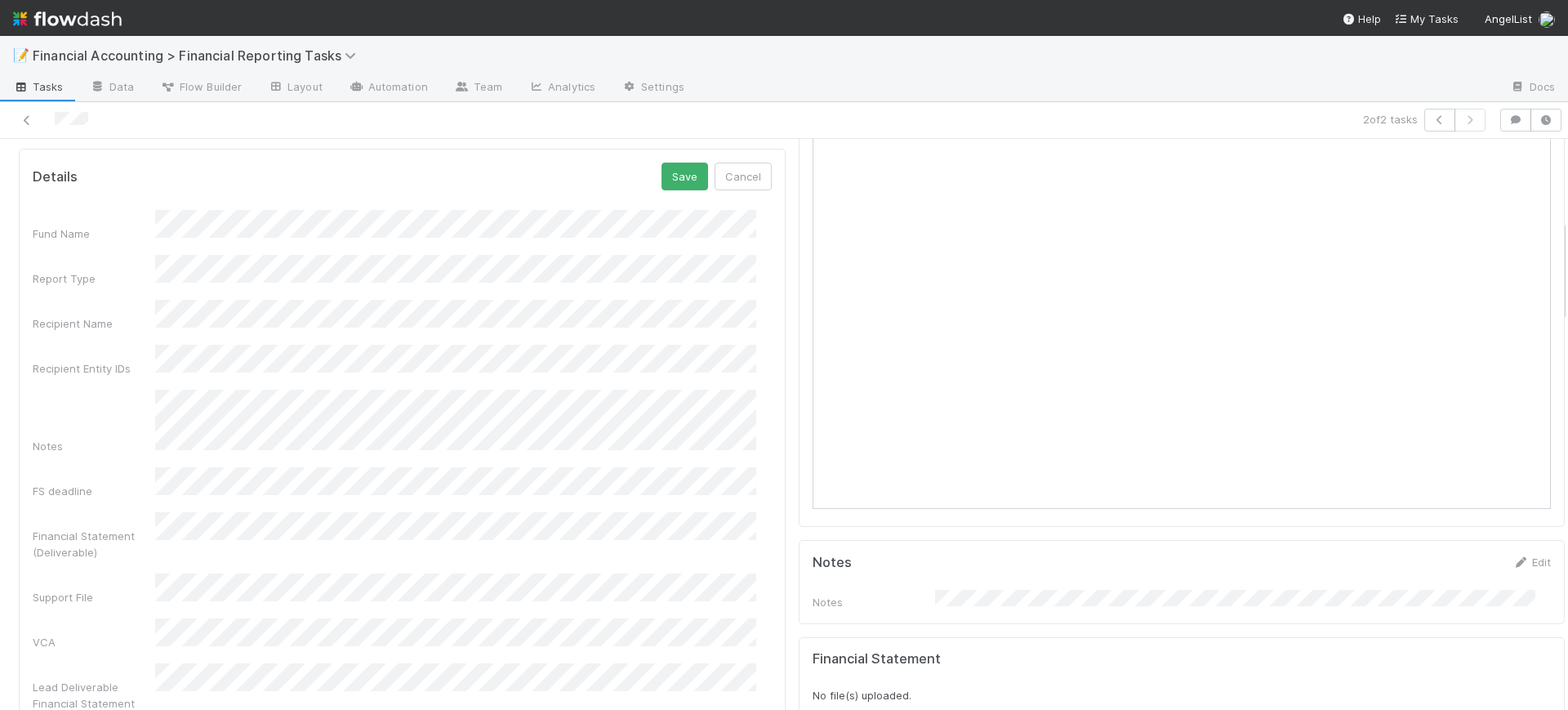
scroll to position [449, 0]
click at [668, 153] on button "Save" at bounding box center [684, 167] width 47 height 28
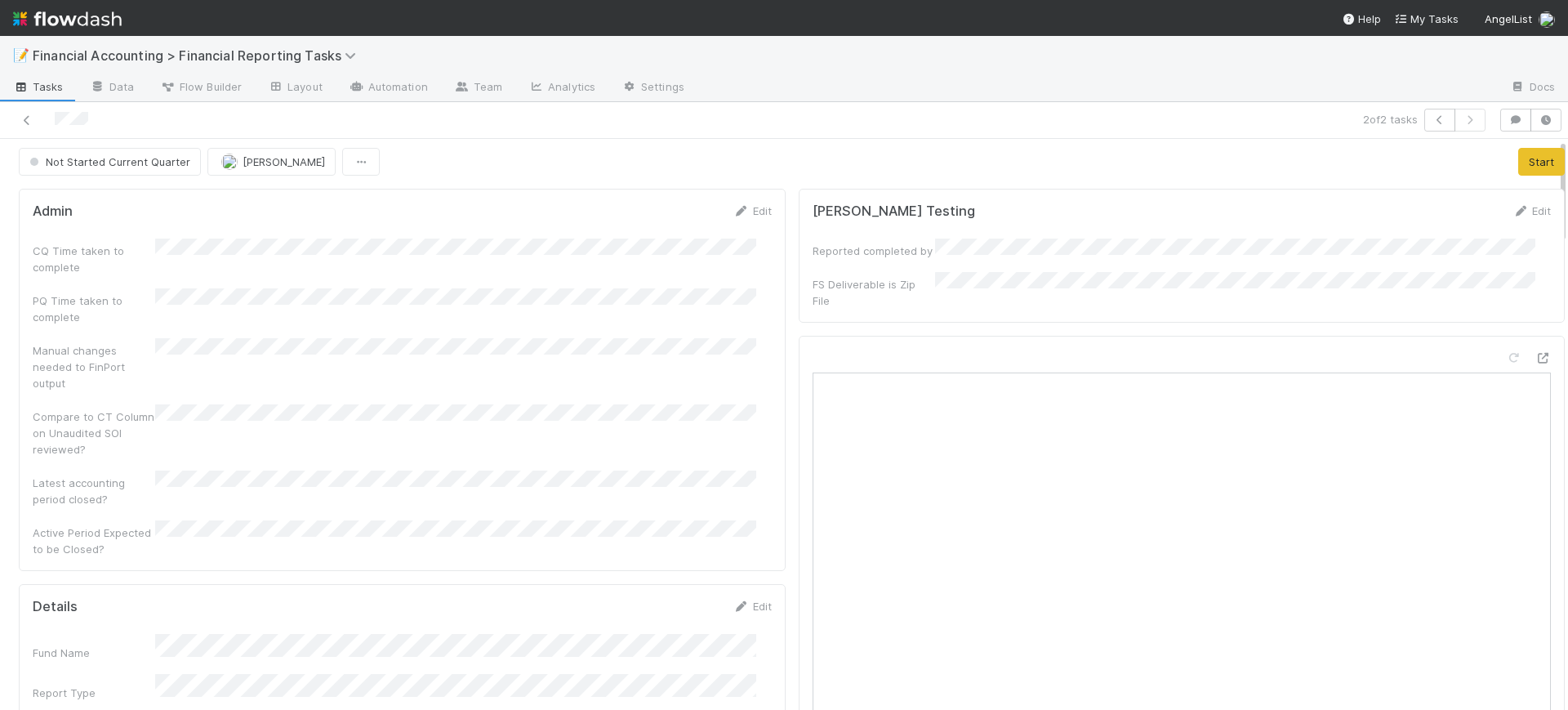
scroll to position [0, 0]
drag, startPoint x: 1548, startPoint y: 297, endPoint x: 1528, endPoint y: 174, distance: 124.6
click at [1519, 164] on button "Start" at bounding box center [1542, 166] width 47 height 28
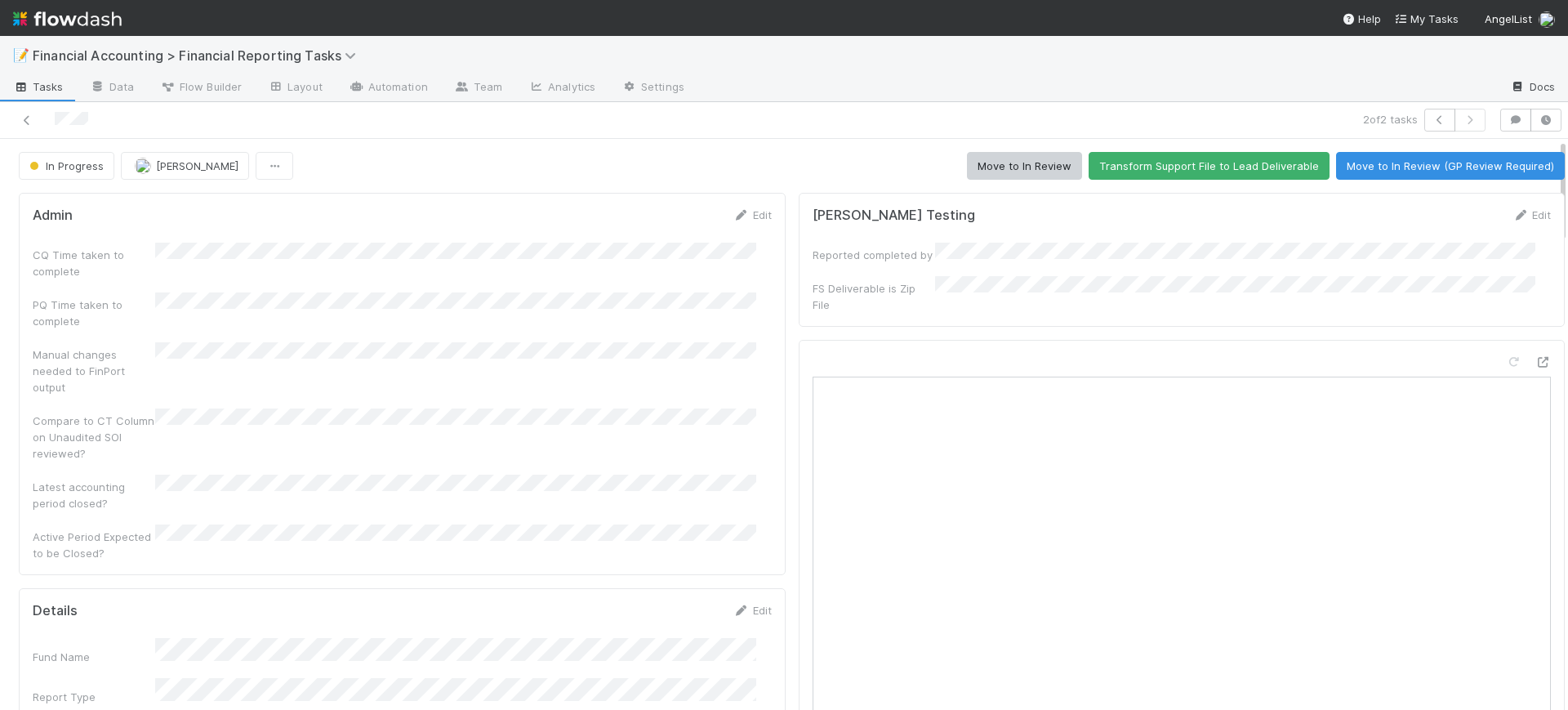
drag, startPoint x: 1548, startPoint y: 183, endPoint x: 1522, endPoint y: 81, distance: 105.3
click at [1522, 81] on div "📝 Financial Accounting > Financial Reporting Tasks Tasks Data Flow Builder Layo…" at bounding box center [784, 373] width 1568 height 674
click at [89, 163] on span "In Progress" at bounding box center [65, 165] width 77 height 13
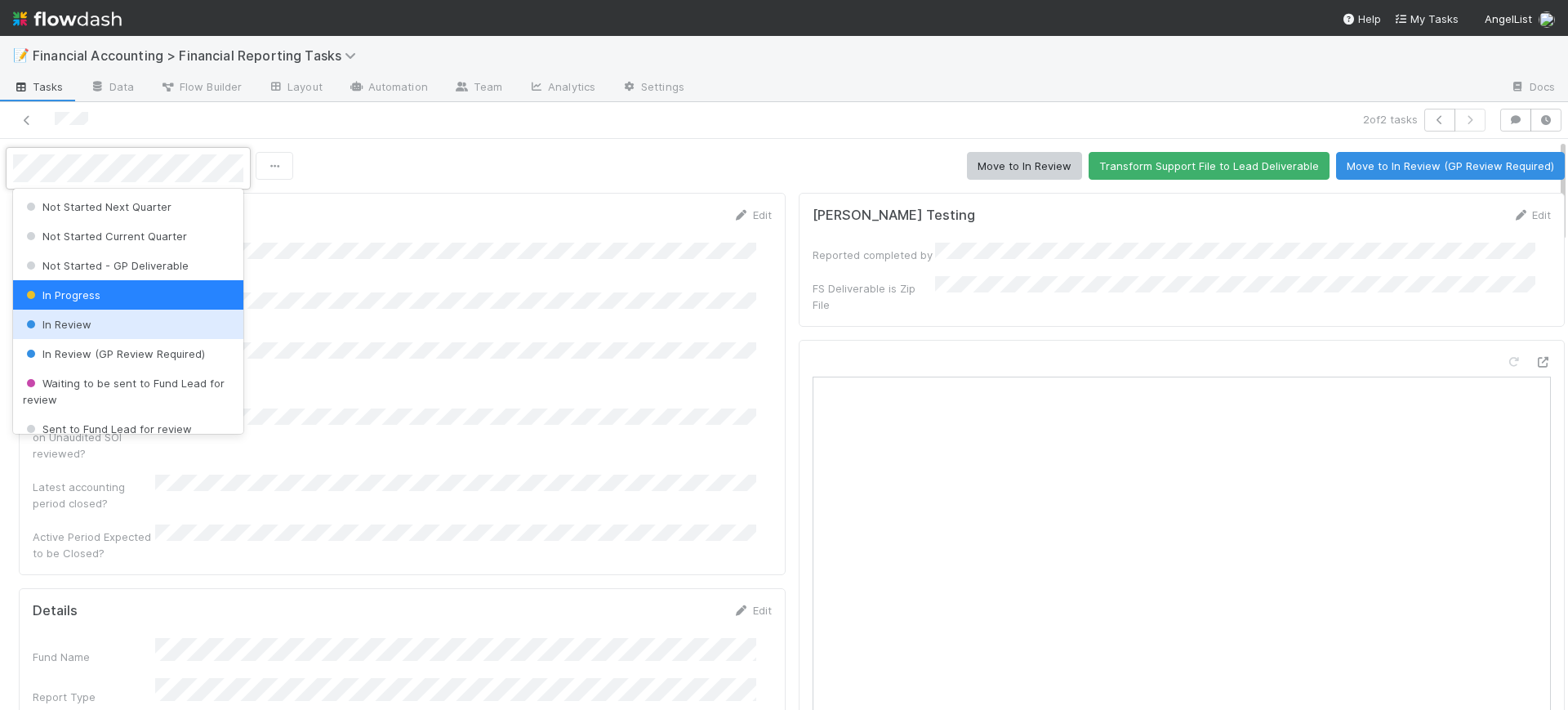
click at [90, 328] on div "In Review" at bounding box center [128, 323] width 230 height 29
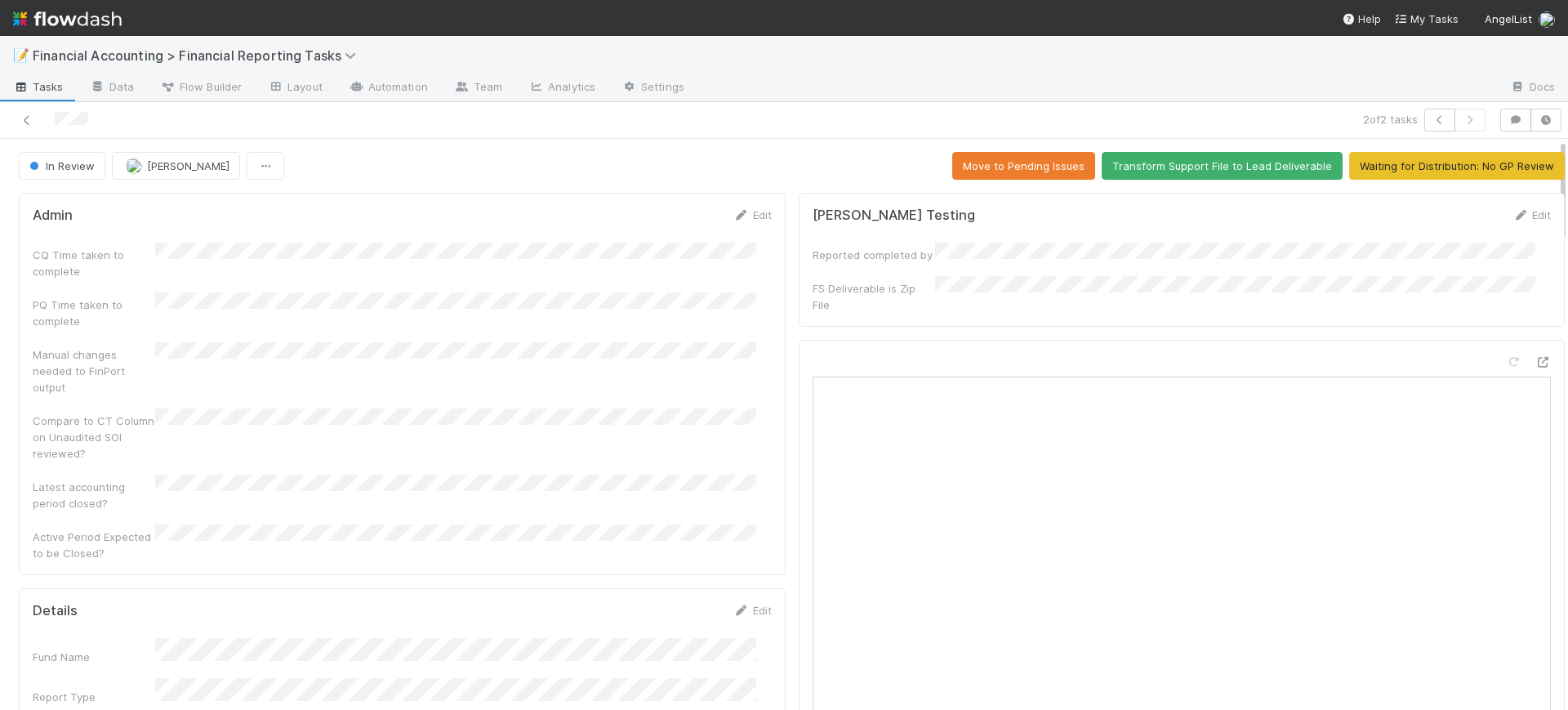
click at [29, 111] on div at bounding box center [379, 120] width 746 height 23
click at [30, 120] on icon at bounding box center [26, 120] width 17 height 11
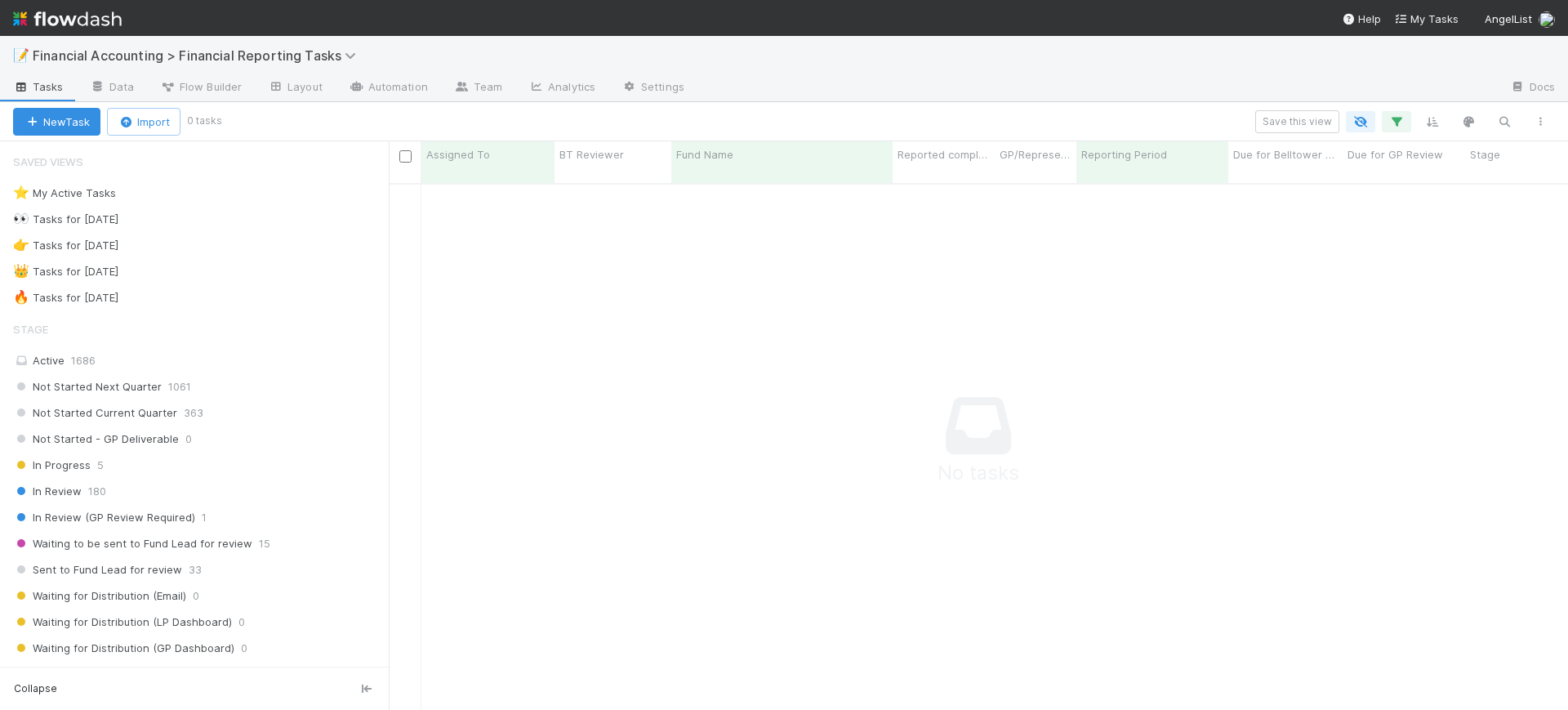
scroll to position [509, 1148]
click at [1398, 120] on icon "button" at bounding box center [1397, 121] width 17 height 15
click at [1396, 123] on div "Loading..." at bounding box center [784, 355] width 1568 height 710
click at [1396, 123] on icon "button" at bounding box center [1397, 121] width 17 height 15
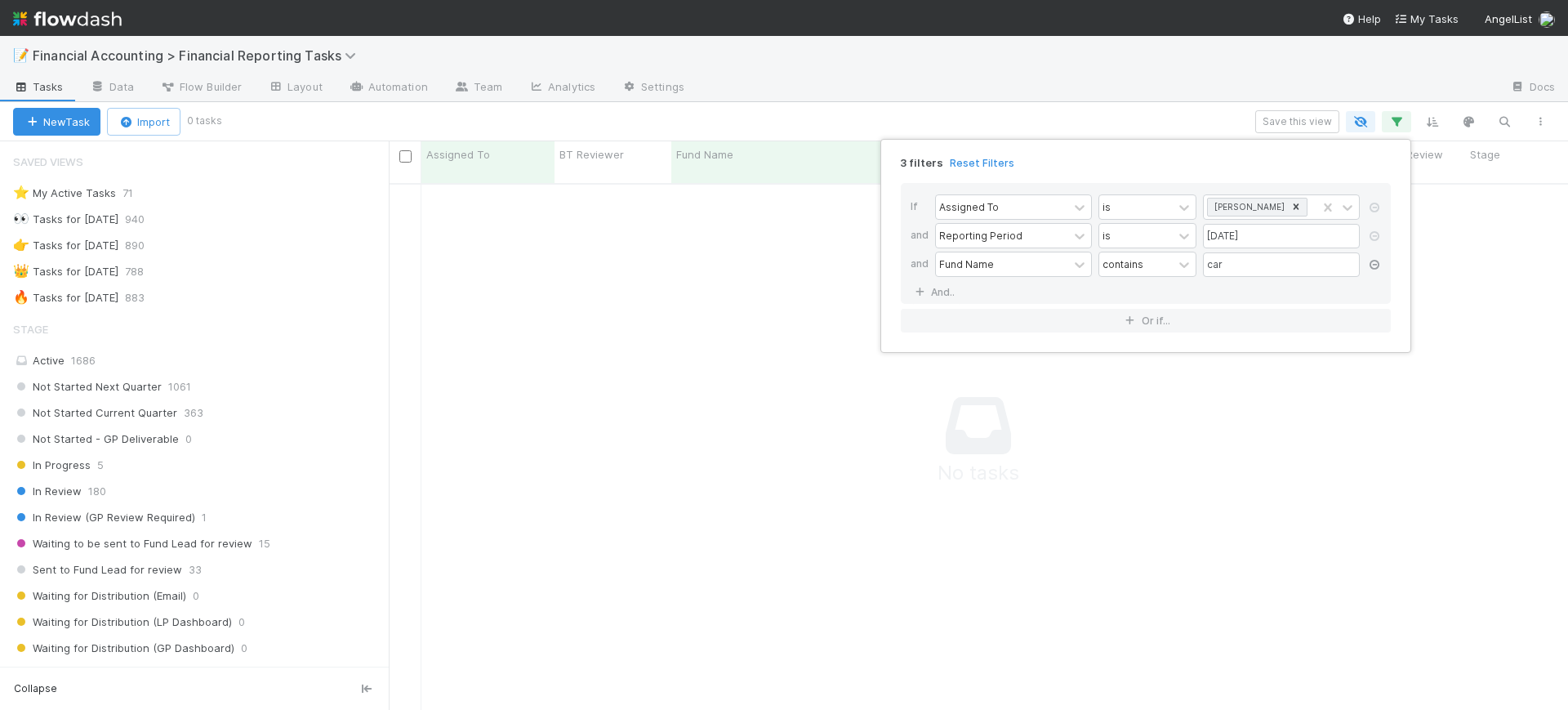
click at [1375, 264] on icon at bounding box center [1375, 264] width 17 height 10
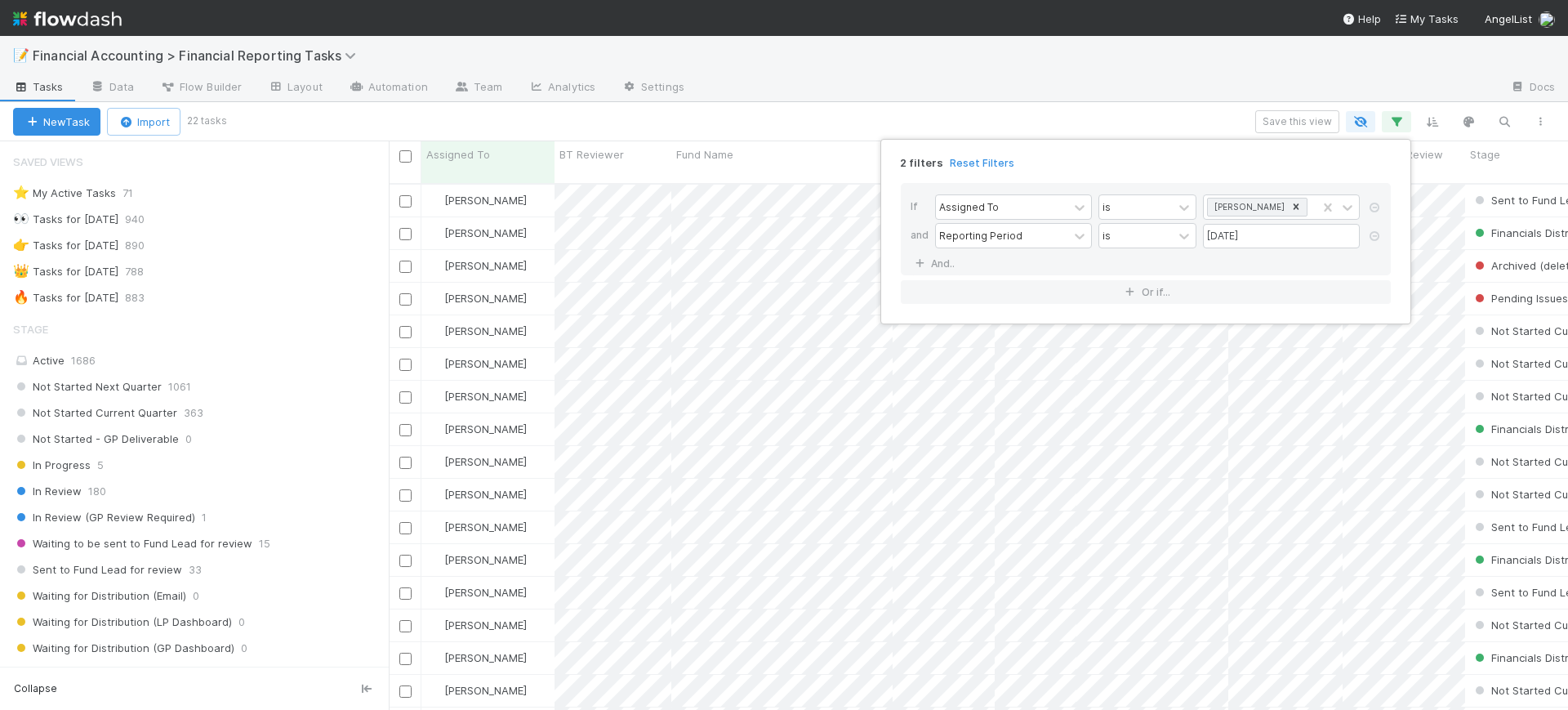
scroll to position [525, 1164]
click at [755, 122] on div "2 filters Reset Filters If Assigned To is [PERSON_NAME] and Reporting Period is…" at bounding box center [784, 355] width 1568 height 710
click at [804, 80] on div "2 filters Reset Filters If Assigned To is [PERSON_NAME] and Reporting Period is…" at bounding box center [784, 355] width 1568 height 710
click at [213, 415] on div "Not Started Current Quarter 363" at bounding box center [201, 412] width 376 height 20
